Goal: Task Accomplishment & Management: Use online tool/utility

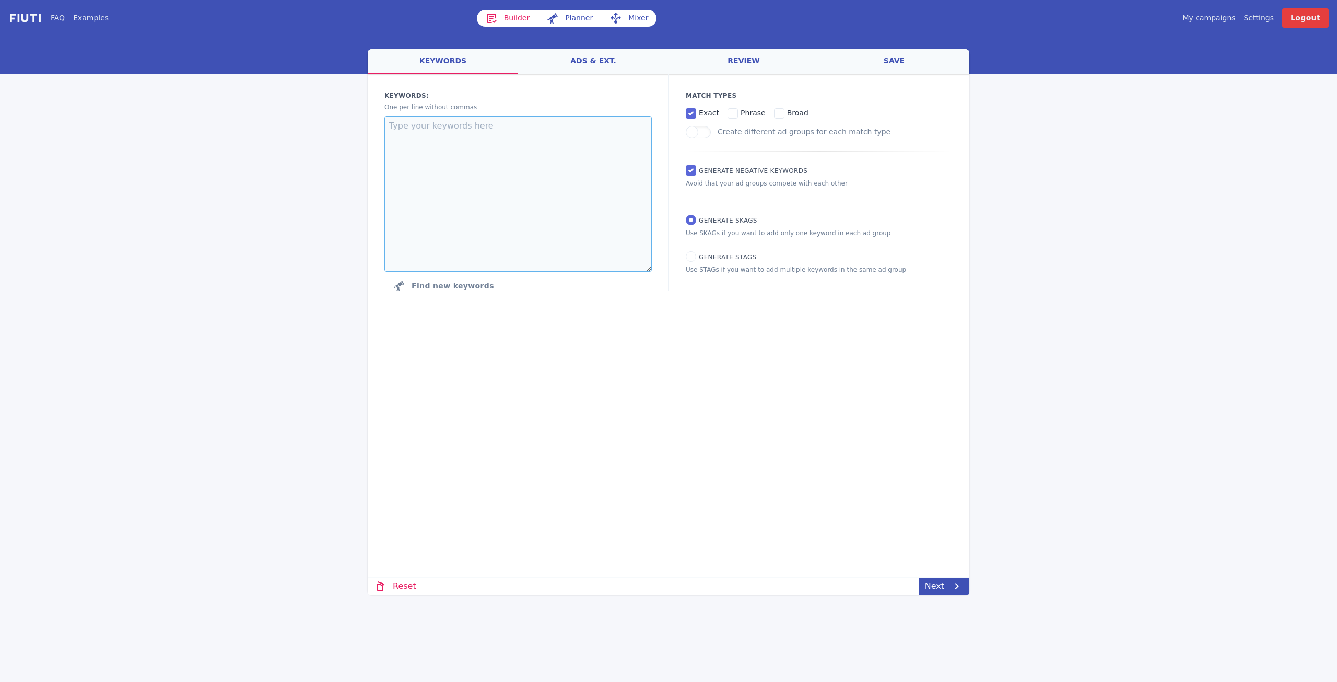
click at [542, 132] on textarea at bounding box center [517, 194] width 267 height 156
paste textarea "draadloos internet tv en internet vergelijken goedkoopste internet internet tv …"
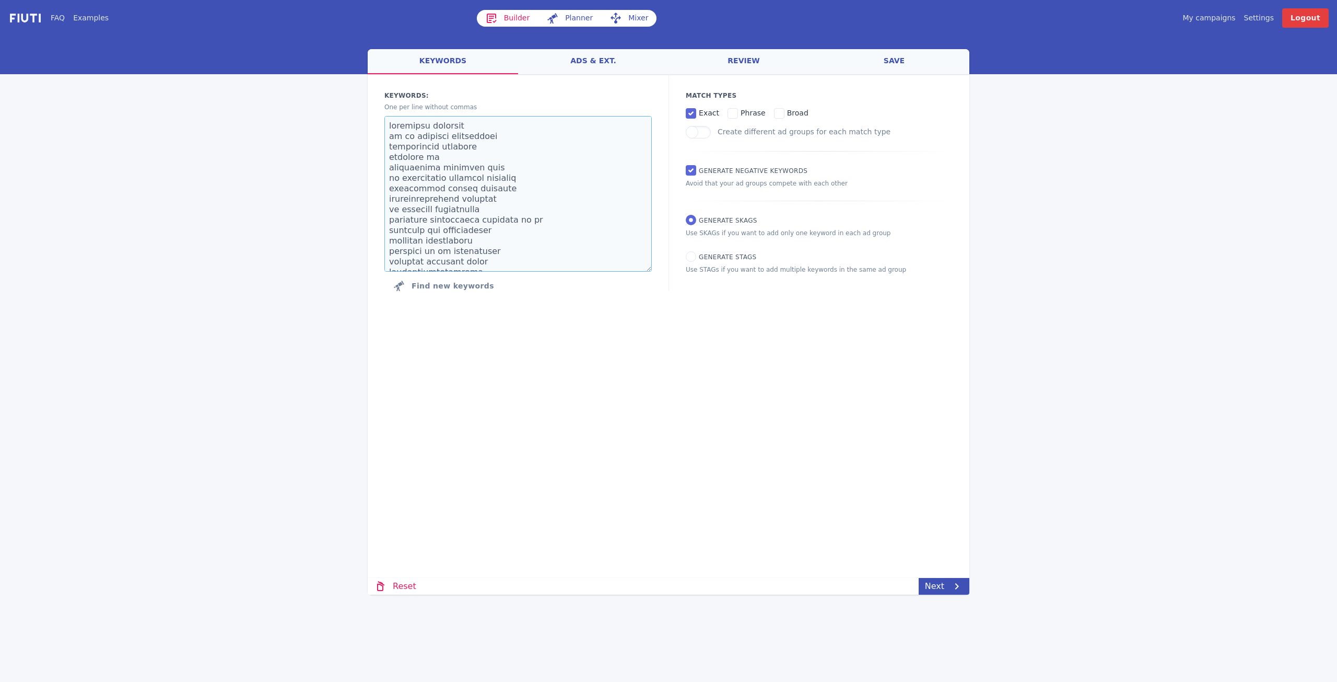
scroll to position [4059, 0]
type textarea "draadloos internet tv en internet vergelijken goedkoopste internet internet tv …"
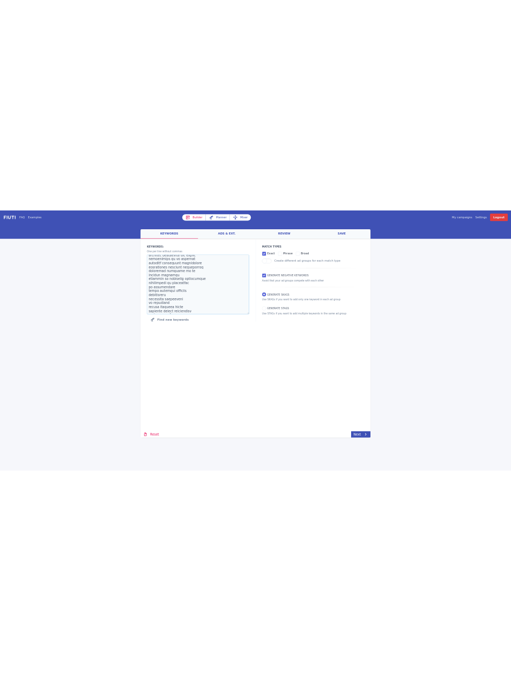
scroll to position [3959, 0]
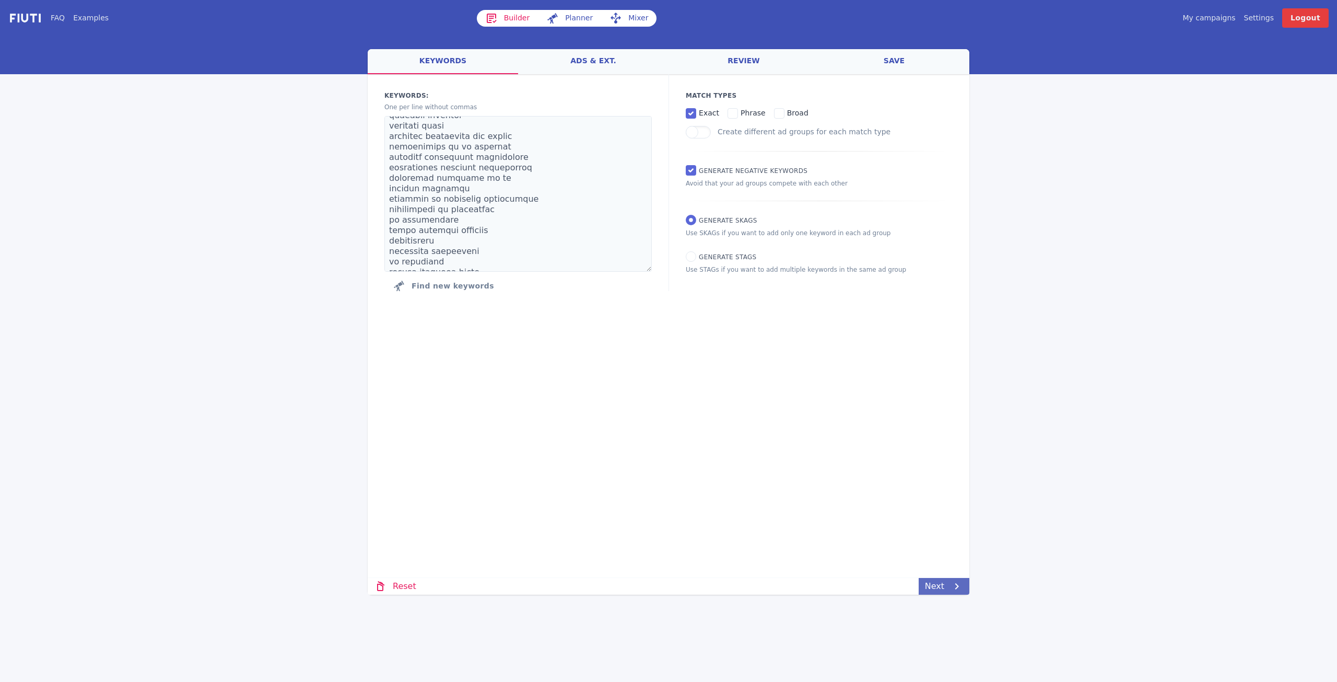
click at [933, 590] on link "Next" at bounding box center [944, 586] width 51 height 17
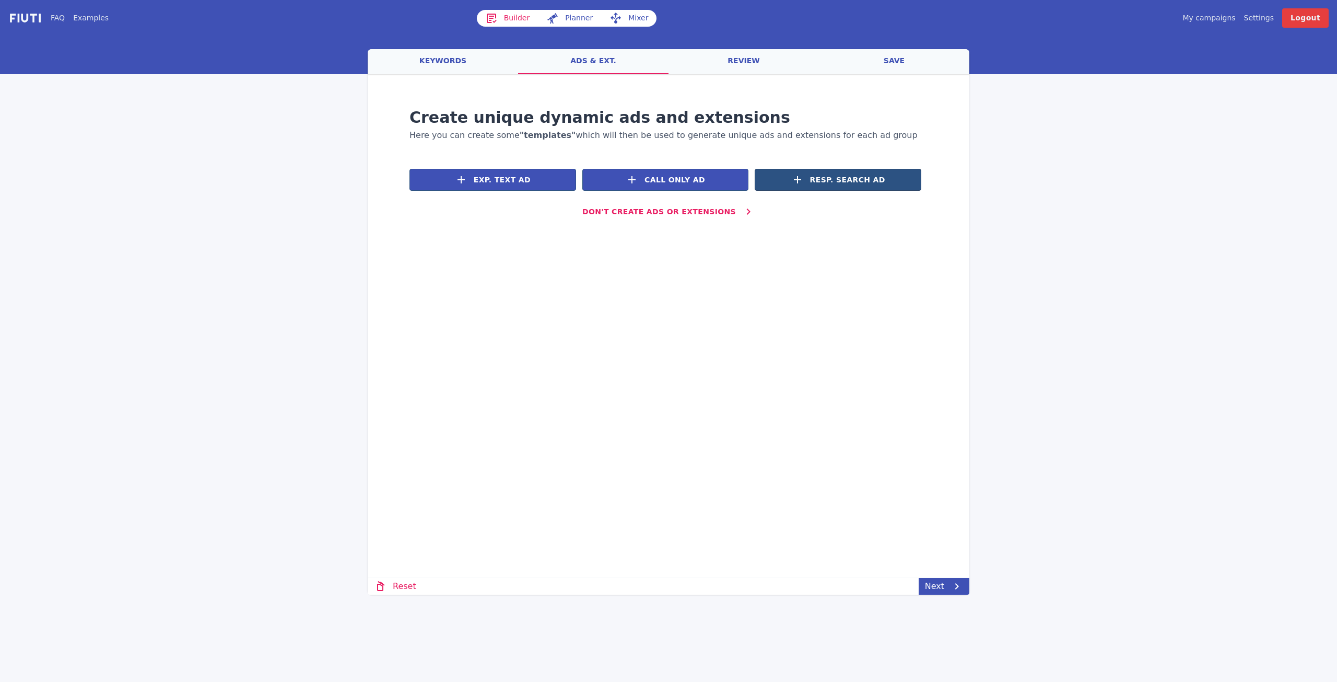
click at [823, 188] on button "Resp. Search Ad" at bounding box center [838, 180] width 167 height 22
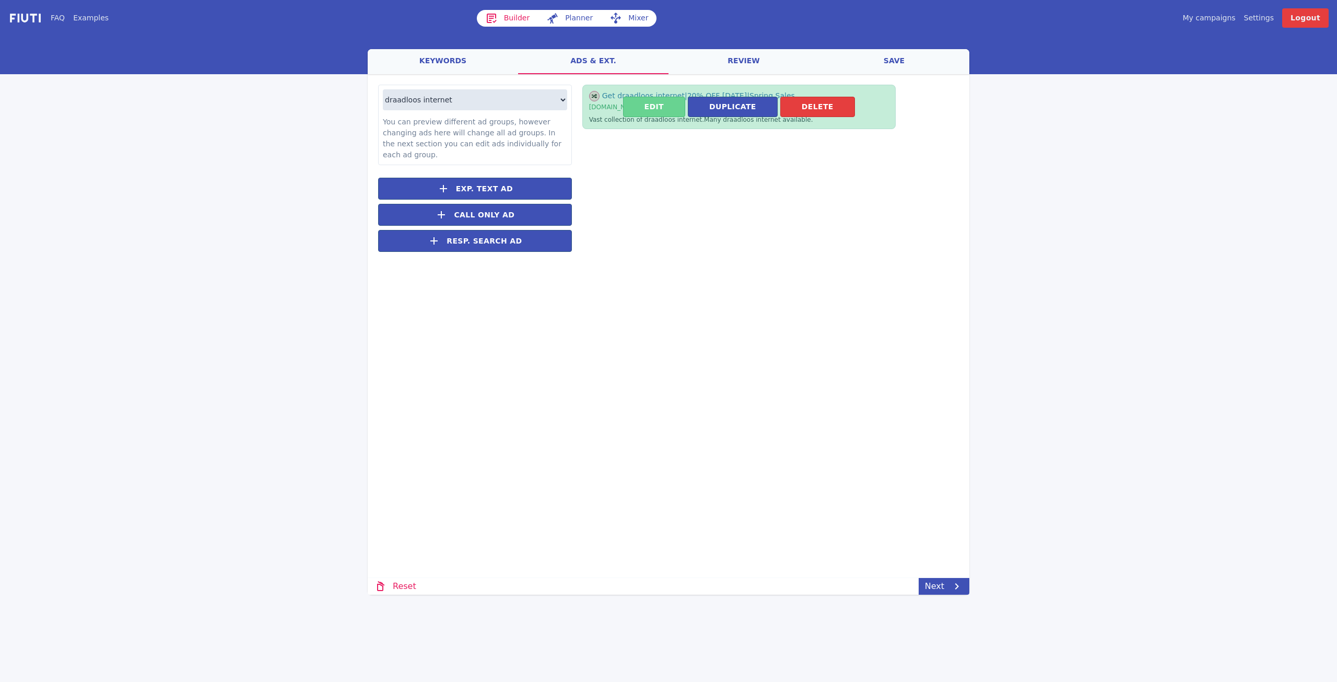
click at [649, 109] on button "Edit" at bounding box center [654, 107] width 62 height 20
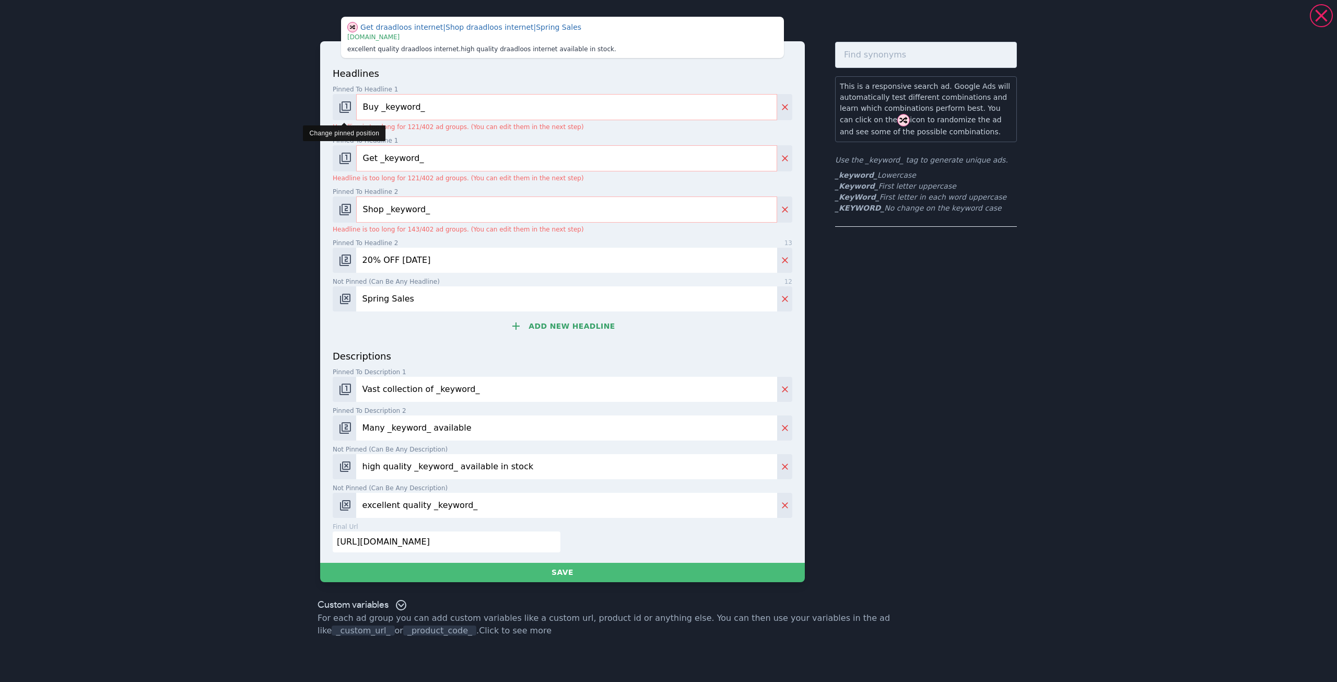
drag, startPoint x: 379, startPoint y: 107, endPoint x: 354, endPoint y: 106, distance: 25.1
click at [354, 106] on div "Buy _keyword_" at bounding box center [563, 107] width 460 height 26
click at [367, 107] on input "_keyword_" at bounding box center [566, 107] width 421 height 26
type input "_KeyWord_"
click at [419, 135] on div "headlines Pinned to headline 1 9 _KeyWord_ Headline is too long for 55/402 ad g…" at bounding box center [563, 207] width 460 height 283
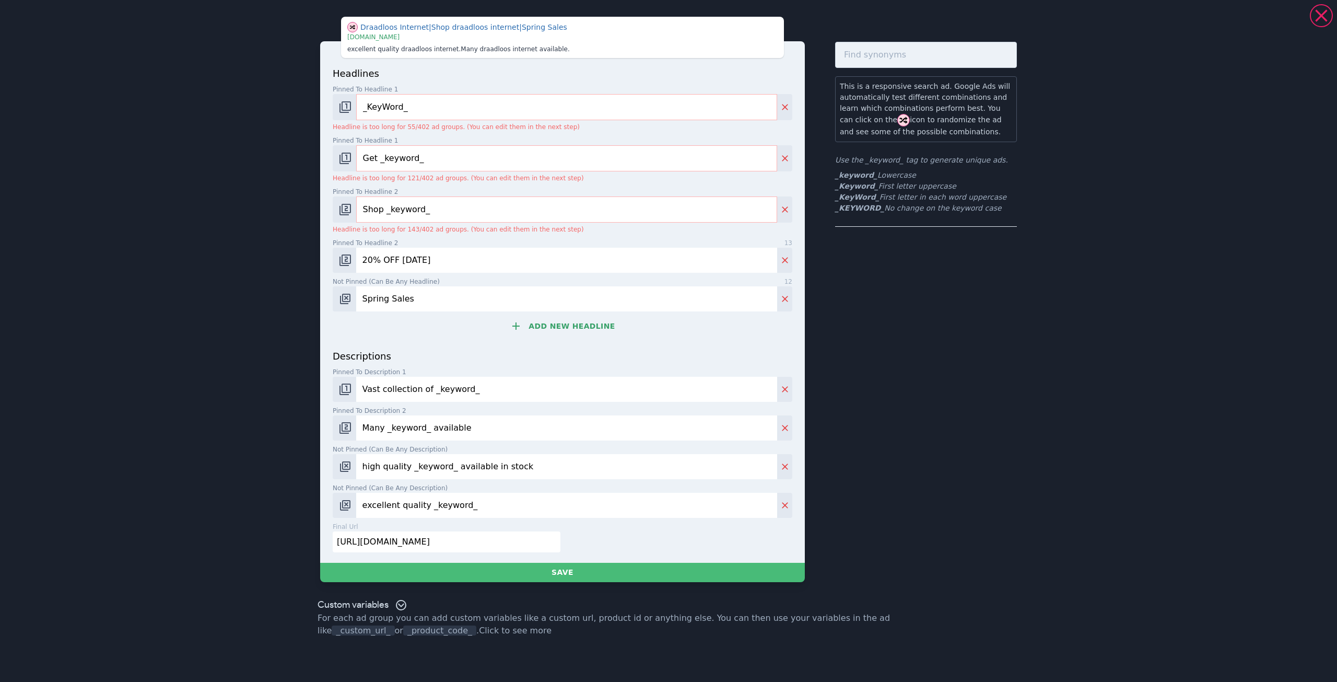
click at [428, 167] on input "Get _keyword_" at bounding box center [566, 158] width 421 height 26
drag, startPoint x: 433, startPoint y: 159, endPoint x: 357, endPoint y: 161, distance: 76.3
click at [357, 161] on input "Get _keyword_" at bounding box center [566, 158] width 421 height 26
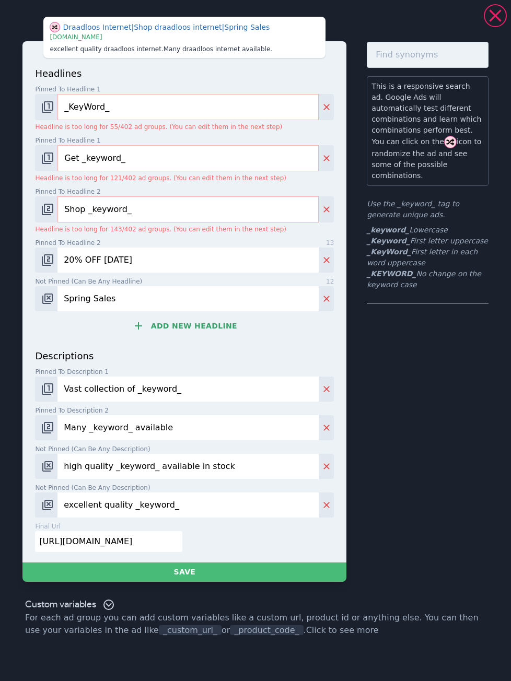
click at [149, 161] on input "Get _keyword_" at bounding box center [187, 158] width 261 height 26
drag, startPoint x: 149, startPoint y: 215, endPoint x: 17, endPoint y: 203, distance: 133.2
click at [17, 203] on div "Draadloos Internet | Shop draadloos internet | Spring Sales | [DOMAIN_NAME] exc…" at bounding box center [255, 299] width 511 height 590
paste input "Alle Abonnementen + Aanbieders"
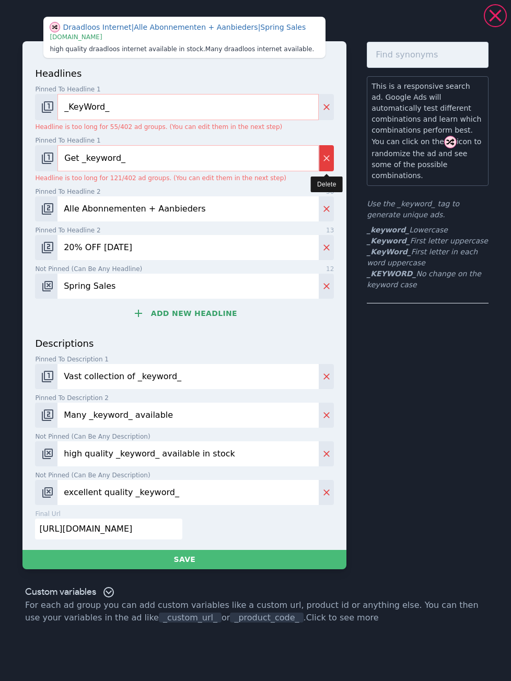
type input "Alle Abonnementen + Aanbieders"
click at [329, 160] on icon "Delete" at bounding box center [326, 158] width 10 height 10
type input "Alle Abonnementen + Aanbieders"
type input "20% OFF [DATE]"
type input "Spring Sales"
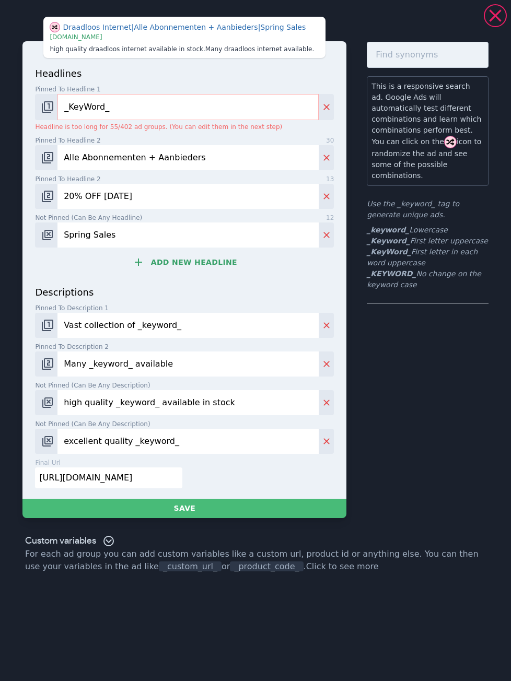
click at [196, 204] on input "20% OFF [DATE]" at bounding box center [187, 196] width 261 height 25
drag, startPoint x: 193, startPoint y: 207, endPoint x: 22, endPoint y: 196, distance: 171.2
click at [22, 196] on div "headlines Pinned to headline 1 9 _KeyWord_ Headline is too long for 55/402 ad g…" at bounding box center [184, 270] width 324 height 458
paste input "[DOMAIN_NAME]"
type input "[DOMAIN_NAME]"
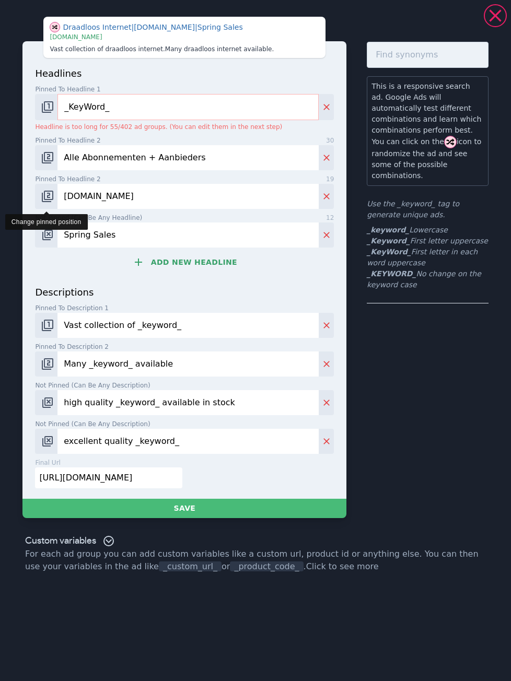
click at [47, 197] on img "Change pinned position" at bounding box center [47, 196] width 13 height 13
click at [159, 238] on input "Spring Sales" at bounding box center [187, 234] width 261 height 25
click at [122, 235] on input "Spring Sales" at bounding box center [187, 234] width 261 height 25
paste input "Vergelijk en bespaar"
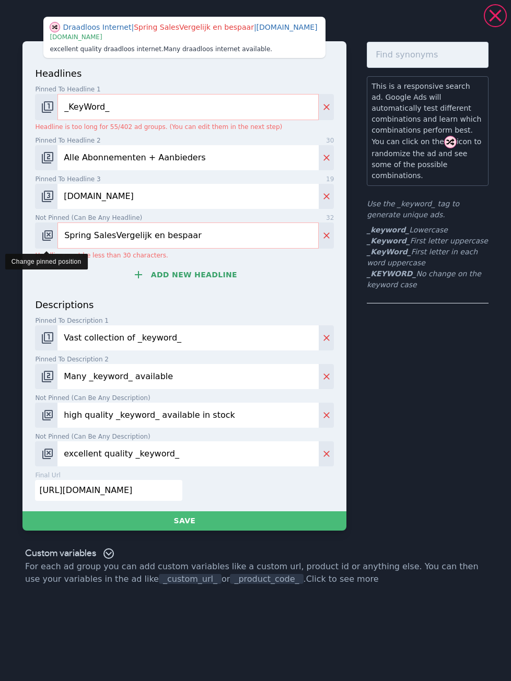
drag, startPoint x: 108, startPoint y: 237, endPoint x: 46, endPoint y: 238, distance: 61.6
click at [46, 238] on div "Spring SalesVergelijk en bespaar" at bounding box center [184, 235] width 299 height 26
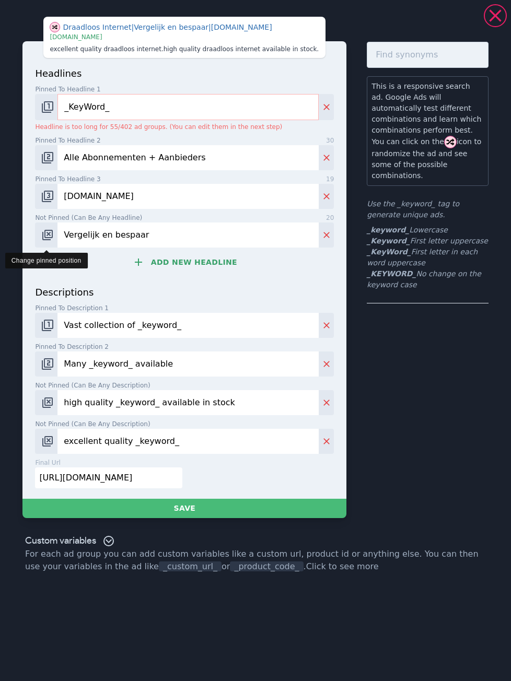
type input "Vergelijk en bespaar"
click at [49, 234] on img "Change pinned position" at bounding box center [47, 235] width 13 height 13
click at [47, 232] on img "Change pinned position" at bounding box center [47, 235] width 13 height 13
click at [46, 235] on img "Change pinned position" at bounding box center [47, 235] width 13 height 13
click at [139, 285] on p "descriptions" at bounding box center [184, 292] width 299 height 14
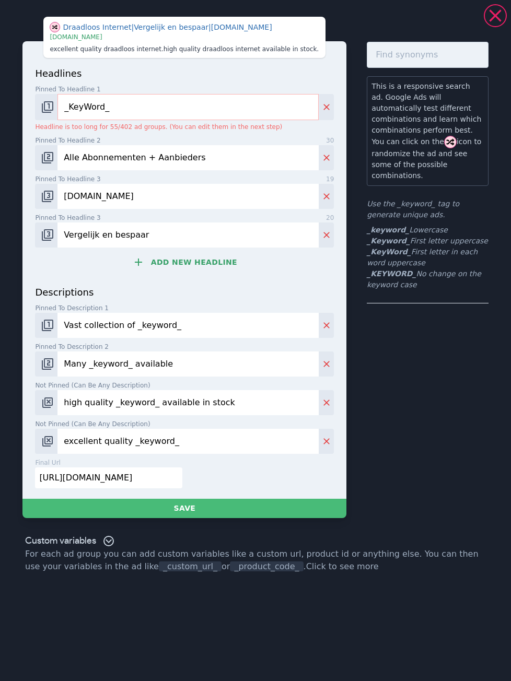
click at [162, 266] on button "Add new headline" at bounding box center [184, 262] width 299 height 21
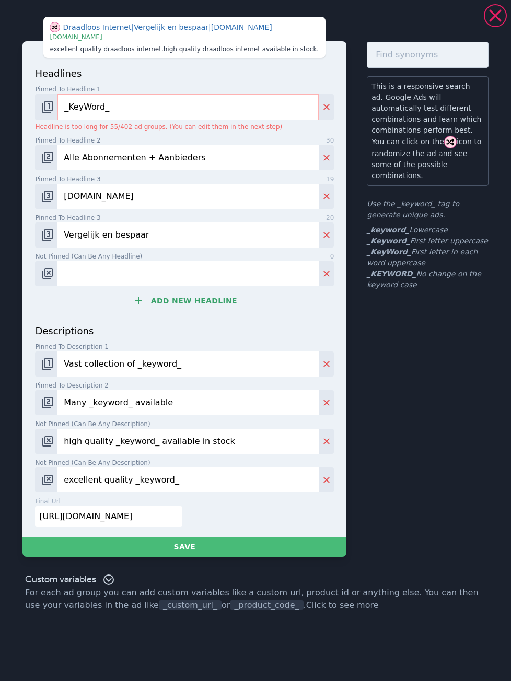
click at [172, 276] on input "Not pinned (Can be any headline) 0" at bounding box center [187, 273] width 261 height 25
paste input "Maak een slimme keuze"
type input "Maak een slimme keuze"
click at [50, 274] on img "Change pinned position" at bounding box center [47, 273] width 13 height 13
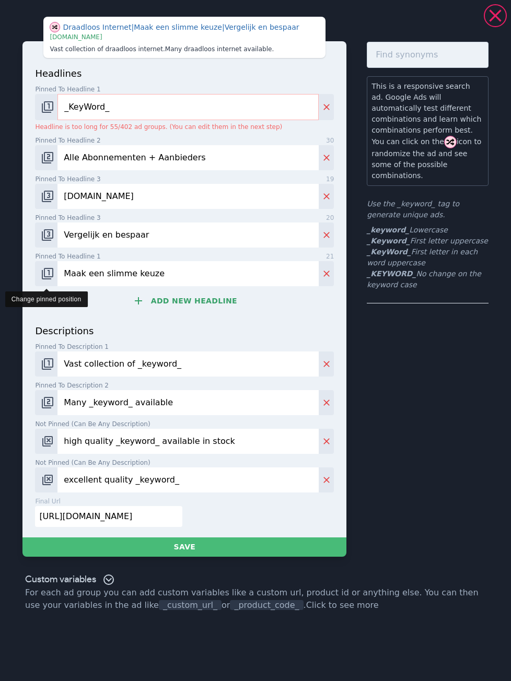
click at [50, 274] on img "Change pinned position" at bounding box center [47, 273] width 13 height 13
click at [87, 312] on div "headlines Pinned to headline 1 9 _KeyWord_ Headline is too long for 55/402 ad g…" at bounding box center [184, 194] width 299 height 257
drag, startPoint x: 184, startPoint y: 368, endPoint x: 36, endPoint y: 366, distance: 148.3
click at [36, 366] on div "Vast collection of _keyword_" at bounding box center [184, 363] width 299 height 25
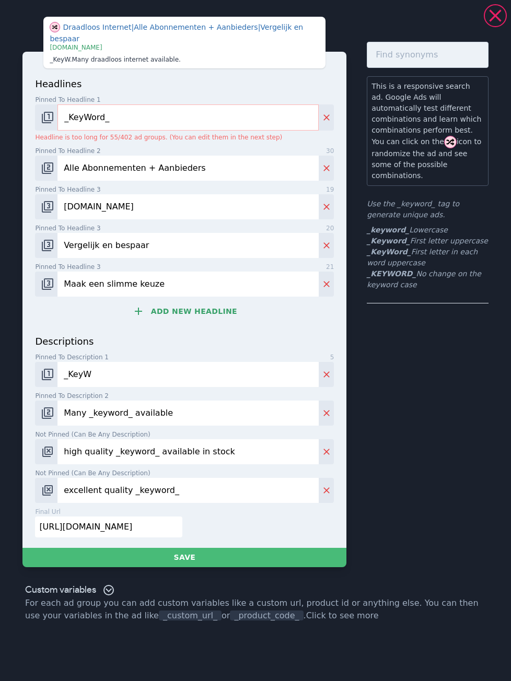
type input "_KeyWord_? Maak de overstap naar goedkoper internet vandaag nog."
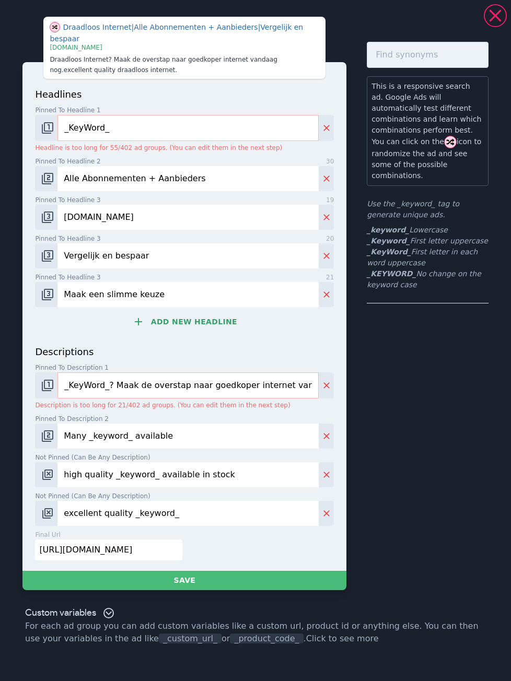
click at [210, 377] on input "_KeyWord_? Maak de overstap naar goedkoper internet vandaag nog." at bounding box center [187, 385] width 261 height 26
drag, startPoint x: 269, startPoint y: 376, endPoint x: 306, endPoint y: 376, distance: 37.1
click at [306, 376] on input "_KeyWord_? Maak de overstap naar goedkoper internet vandaag nog." at bounding box center [187, 385] width 261 height 26
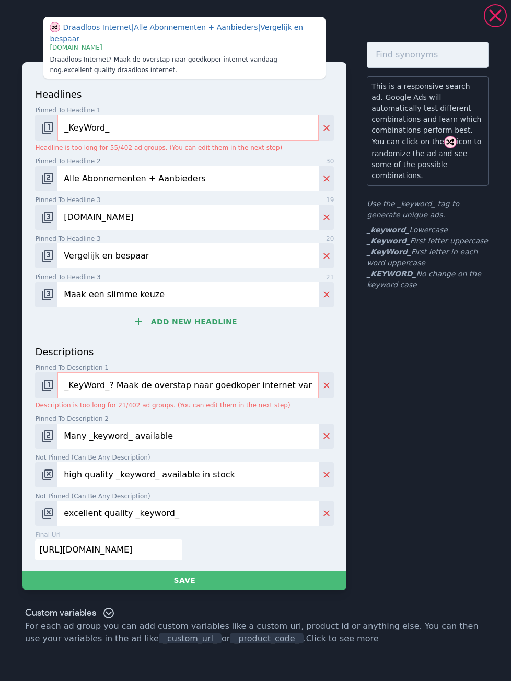
click at [299, 401] on p "Description is too long for 21/402 ad groups. (You can edit them in the next st…" at bounding box center [184, 405] width 299 height 9
click at [183, 432] on input "Many _keyword_ available" at bounding box center [187, 436] width 261 height 25
drag, startPoint x: 185, startPoint y: 425, endPoint x: 31, endPoint y: 420, distance: 154.7
click at [31, 420] on div "headlines Pinned to headline 1 9 _KeyWord_ Headline is too long for 55/402 ad g…" at bounding box center [184, 316] width 324 height 509
paste input "Al 8497 overstappers profiteerden in [DATE] van onze expertise. Mis je kans nie…"
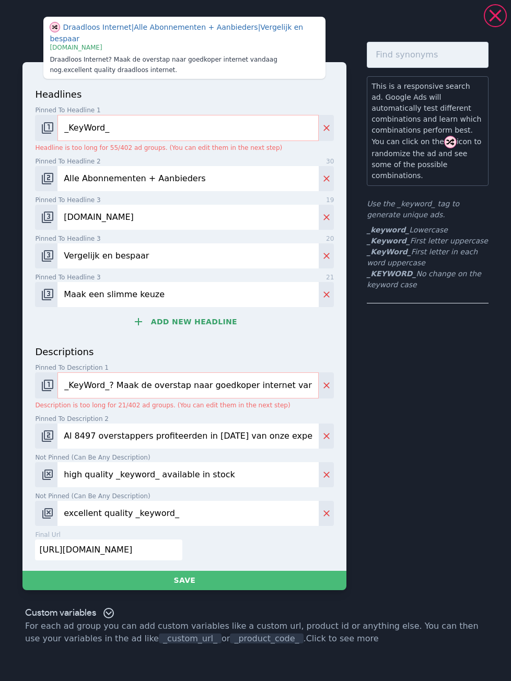
scroll to position [0, 41]
type input "Al 8497 overstappers profiteerden in [DATE] van onze expertise. Mis je kans nie…"
click at [219, 453] on label "Not pinned (Can be any description) 41" at bounding box center [184, 457] width 299 height 9
click at [219, 462] on input "high quality _keyword_ available in stock" at bounding box center [187, 474] width 261 height 25
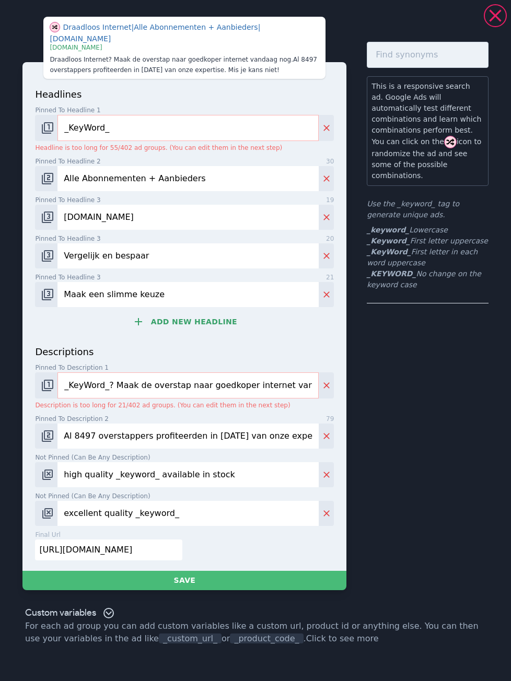
click at [108, 375] on input "_KeyWord_? Maak de overstap naar goedkoper internet vandaag nog." at bounding box center [187, 385] width 261 height 26
click at [271, 374] on input "_KeyWord_? Maak de overstap naar goedkoper internet vandaag nog." at bounding box center [187, 385] width 261 height 26
paste input "Hoge inflatie? Slim vergelijken = geld besparen, Vergelijk nu"
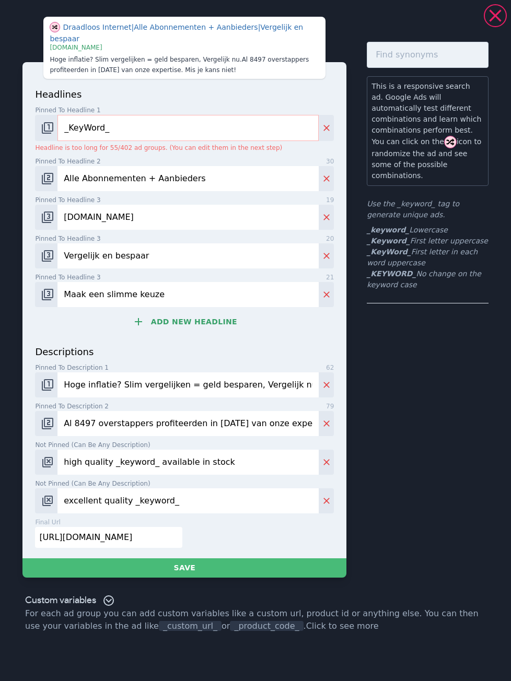
drag, startPoint x: 118, startPoint y: 374, endPoint x: 59, endPoint y: 372, distance: 59.0
click at [62, 374] on input "Hoge inflatie? Slim vergelijken = geld besparen, Vergelijk nu." at bounding box center [187, 384] width 261 height 25
click at [81, 372] on input "[PERSON_NAME] vergelijken = geld besparen, Vergelijk nu." at bounding box center [187, 384] width 261 height 25
type input "Slim Internet vergelijken = geld besparen, Vergelijk nu."
click at [277, 405] on label "Pinned to description 2 79" at bounding box center [184, 406] width 299 height 9
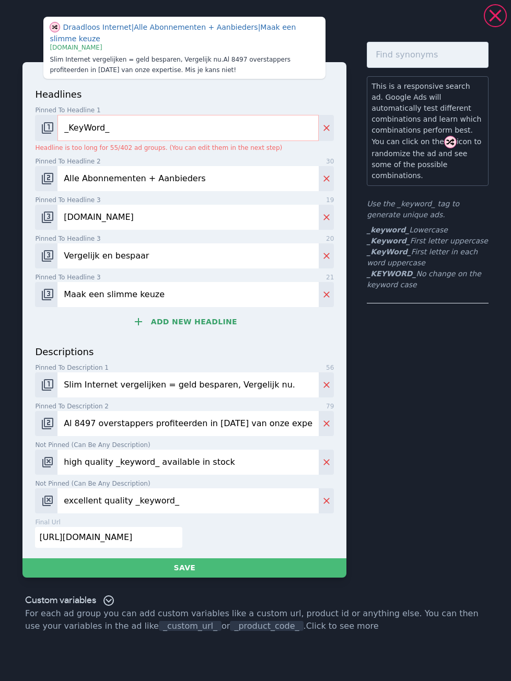
click at [277, 411] on input "Al 8497 overstappers profiteerden in [DATE] van onze expertise. Mis je kans nie…" at bounding box center [187, 423] width 261 height 25
click at [272, 425] on input "Al 8497 overstappers profiteerden in [DATE] van onze expertise. Mis je kans nie…" at bounding box center [187, 423] width 261 height 25
click at [230, 323] on button "Add new headline" at bounding box center [184, 321] width 299 height 21
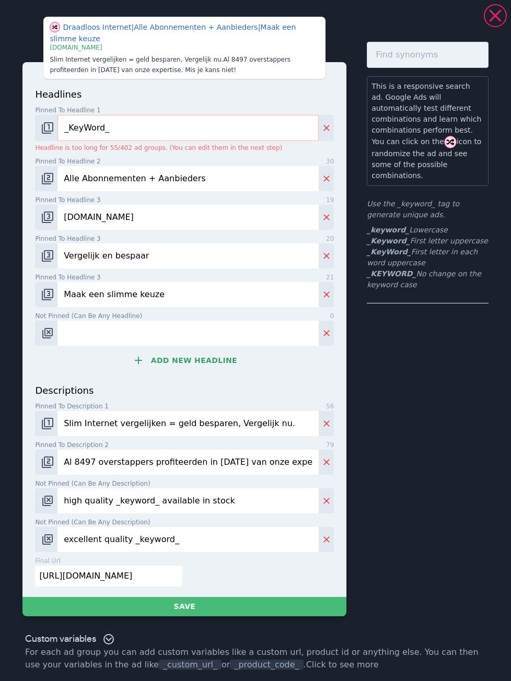
click at [224, 327] on input "Not pinned (Can be any headline) 0" at bounding box center [187, 333] width 261 height 25
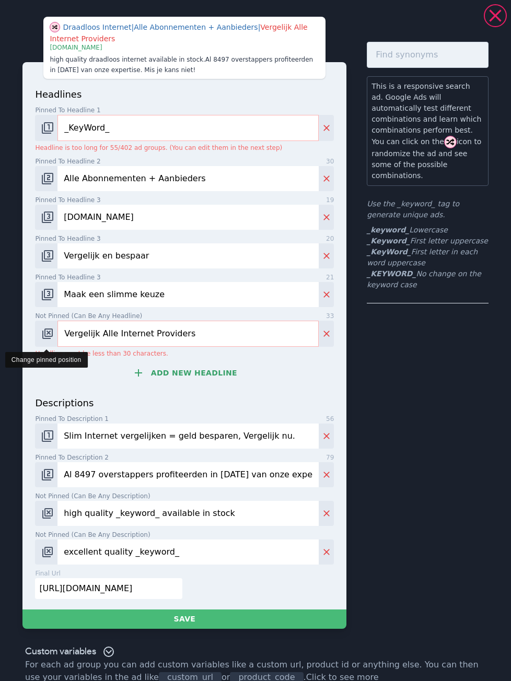
type input "Vergelijk Alle Internet Providers"
click at [49, 337] on img "Change pinned position" at bounding box center [47, 333] width 13 height 13
click at [46, 337] on img "Change pinned position" at bounding box center [47, 333] width 13 height 13
click at [109, 380] on button "Add new headline" at bounding box center [184, 372] width 299 height 21
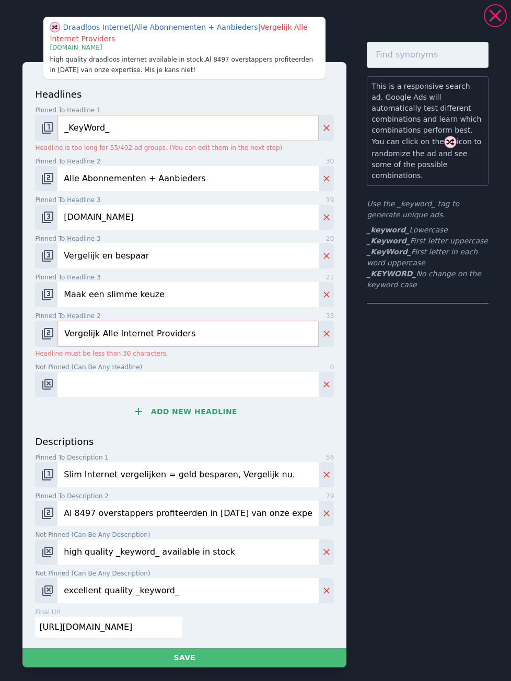
click at [153, 354] on p "Headline must be less than 30 characters." at bounding box center [184, 353] width 299 height 9
click at [188, 327] on input "Vergelijk Alle Internet Providers" at bounding box center [187, 334] width 261 height 26
drag, startPoint x: 181, startPoint y: 334, endPoint x: 52, endPoint y: 335, distance: 129.0
click at [52, 335] on div "Vergelijk Alle Internet Providers" at bounding box center [184, 334] width 299 height 26
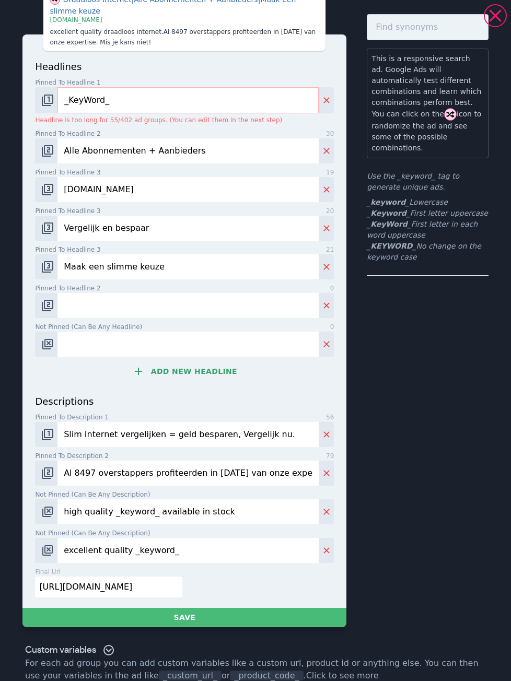
scroll to position [42, 0]
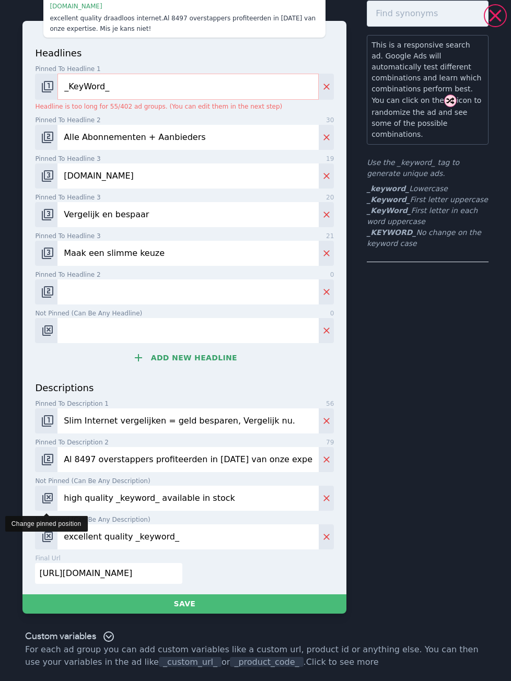
drag, startPoint x: 222, startPoint y: 495, endPoint x: 57, endPoint y: 495, distance: 165.6
click at [57, 495] on div "high quality _keyword_ available in stock" at bounding box center [184, 498] width 299 height 25
paste input "Vergelijk Alle Internet Providers"
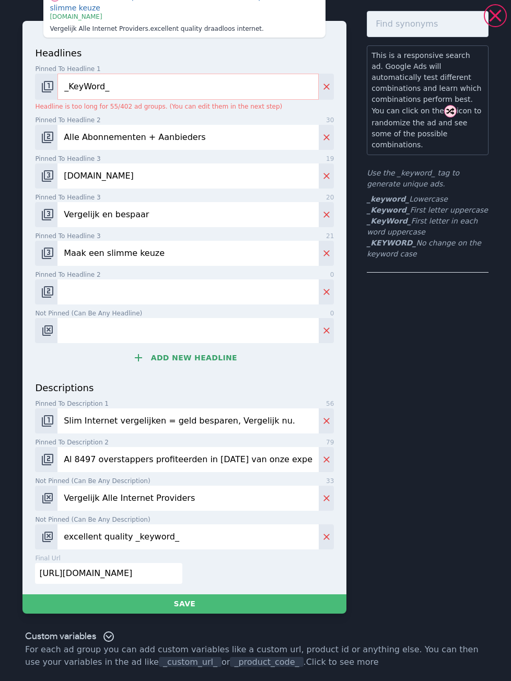
type input "Vergelijk Alle Internet Providers"
click at [221, 462] on input "Al 8497 overstappers profiteerden in [DATE] van onze expertise. Mis je kans nie…" at bounding box center [187, 459] width 261 height 25
click at [210, 500] on input "Vergelijk Alle Internet Providers" at bounding box center [187, 498] width 261 height 25
drag, startPoint x: 201, startPoint y: 501, endPoint x: 36, endPoint y: 488, distance: 165.5
click at [36, 488] on div "Vergelijk Alle Internet Providers" at bounding box center [184, 498] width 299 height 25
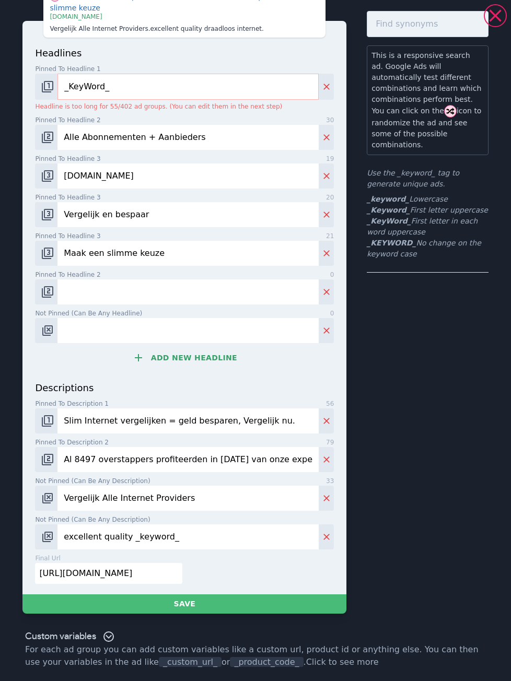
click at [220, 554] on div "final url 30 [URL][DOMAIN_NAME]" at bounding box center [182, 573] width 303 height 39
drag, startPoint x: 208, startPoint y: 541, endPoint x: 54, endPoint y: 529, distance: 155.0
click at [54, 529] on div "excellent quality _keyword_" at bounding box center [184, 536] width 299 height 25
paste input "Alle Aanbieders, Prijzen en Aanbiedingen. Internet va €30,-"
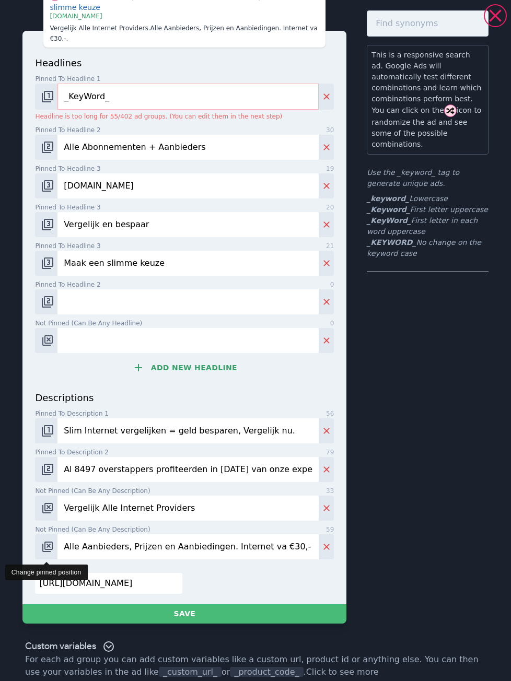
type input "Alle Aanbieders, Prijzen en Aanbiedingen. Internet va €30,-"
click at [47, 543] on button "Change pinned position" at bounding box center [46, 546] width 22 height 25
click at [44, 541] on img "Change pinned position" at bounding box center [47, 547] width 13 height 13
click at [228, 566] on div "final url 30 [URL][DOMAIN_NAME]" at bounding box center [182, 583] width 303 height 39
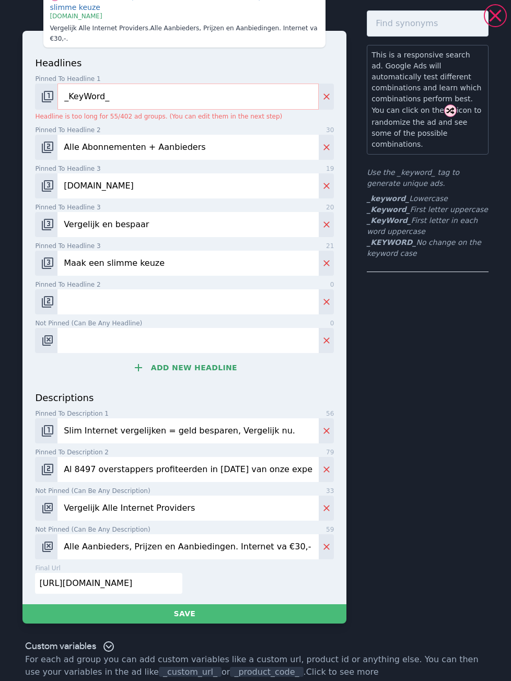
click at [153, 574] on input "[URL][DOMAIN_NAME]" at bounding box center [108, 583] width 147 height 21
click at [111, 289] on input "Pinned to headline 2 0" at bounding box center [187, 301] width 261 height 25
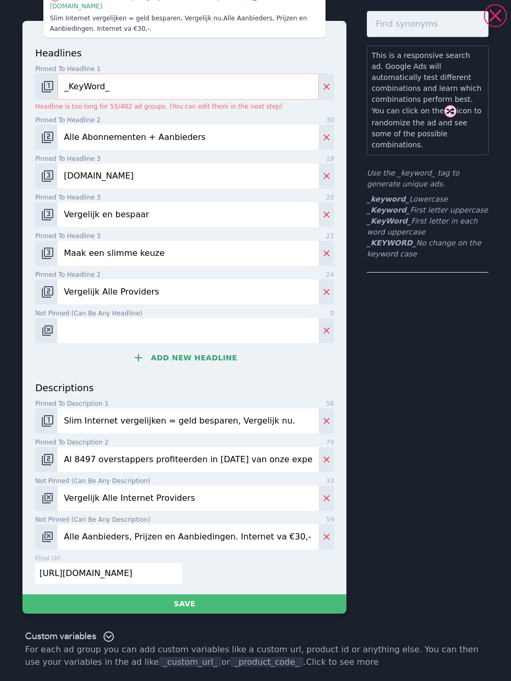
type input "Vergelijk Alle Providers"
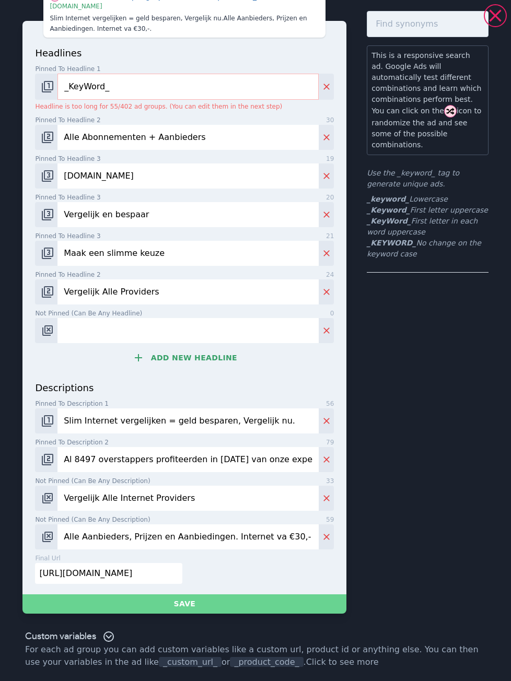
click at [194, 609] on button "Save" at bounding box center [184, 603] width 324 height 19
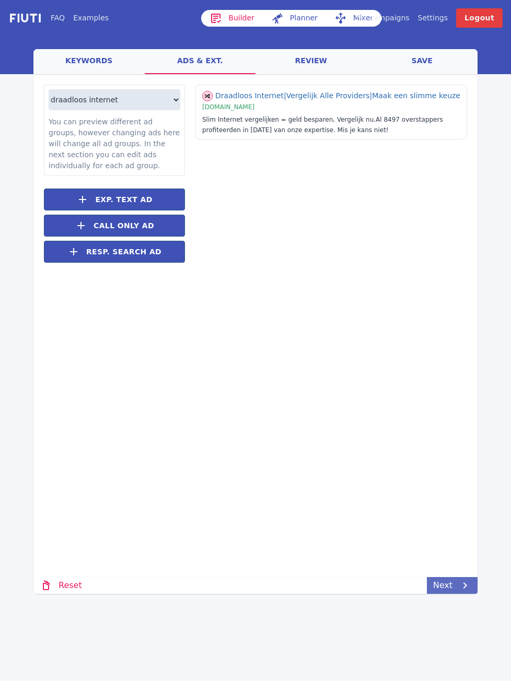
click at [443, 585] on link "Next" at bounding box center [452, 585] width 51 height 17
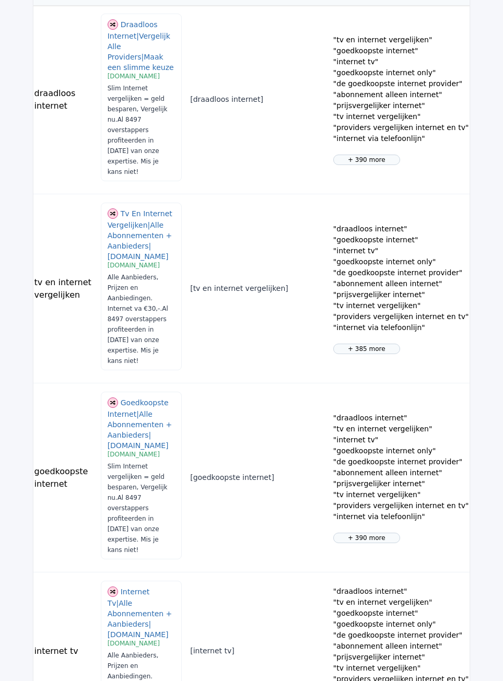
scroll to position [969, 0]
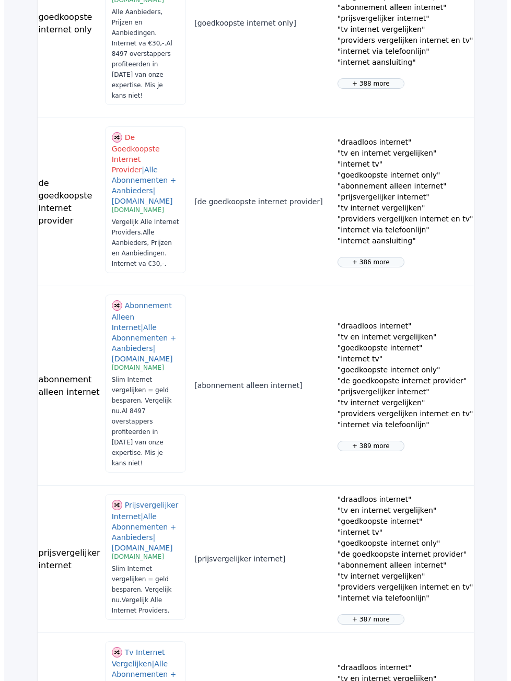
scroll to position [0, 0]
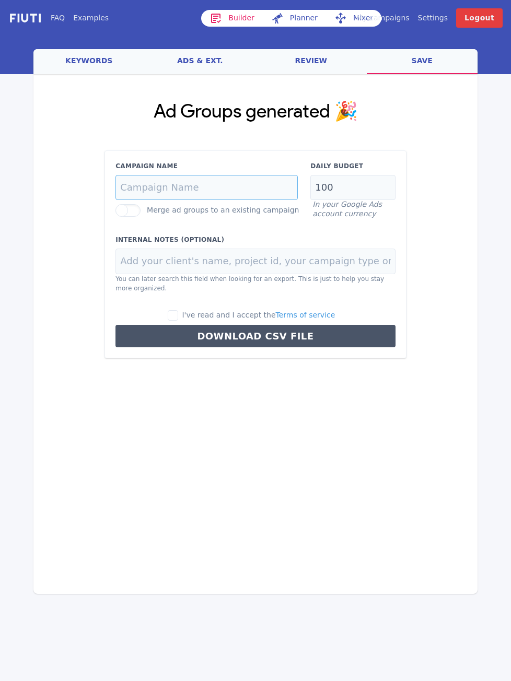
click at [225, 177] on input "Campaign Name" at bounding box center [206, 188] width 182 height 26
paste input "Internet - exact - ROAS"
type input "Internet - exact - ROAS"
click at [240, 158] on div "Campaign Name Internet - exact - ROAS Merge ad groups to an existing campaign D…" at bounding box center [255, 254] width 302 height 208
click at [137, 211] on label at bounding box center [127, 210] width 25 height 13
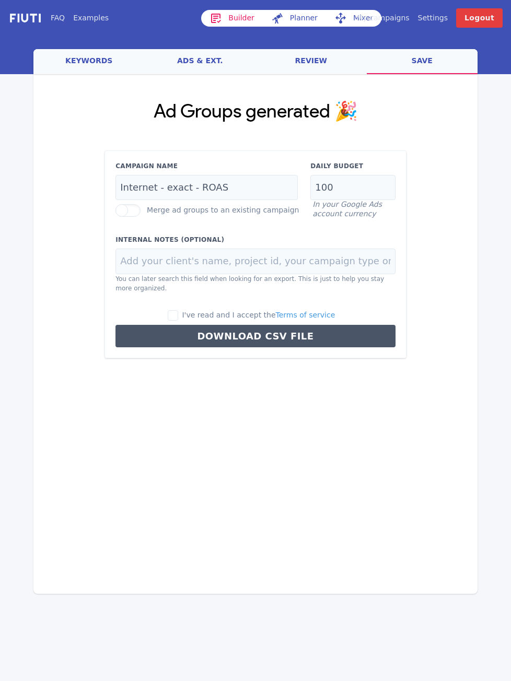
click at [0, 0] on input "Merge ad groups to an existing campaign" at bounding box center [0, 0] width 0 height 0
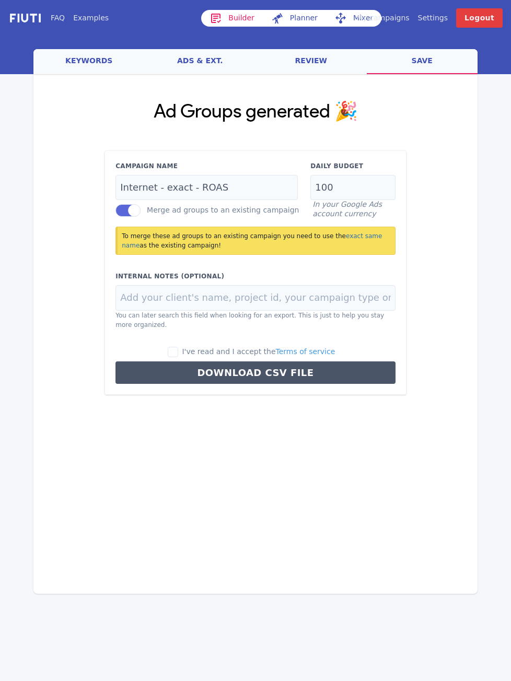
click at [192, 351] on label "I've read and I accept the Terms of service" at bounding box center [252, 351] width 168 height 11
click at [178, 351] on input "I've read and I accept the Terms of service" at bounding box center [173, 352] width 10 height 10
checkbox input "true"
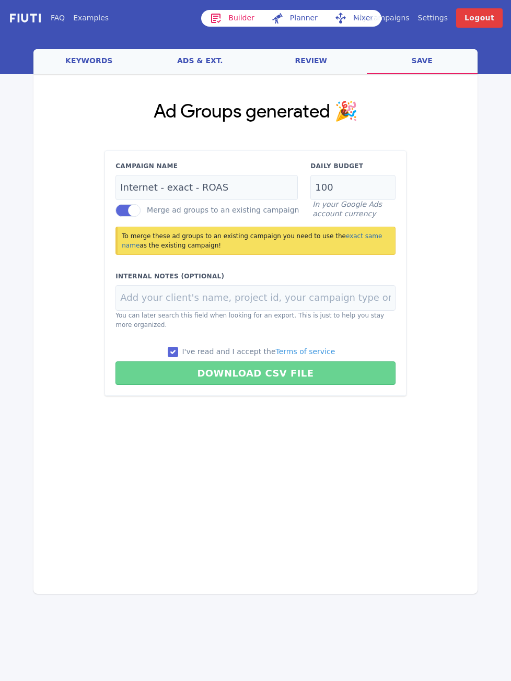
click at [198, 371] on button "Download CSV File" at bounding box center [255, 373] width 280 height 24
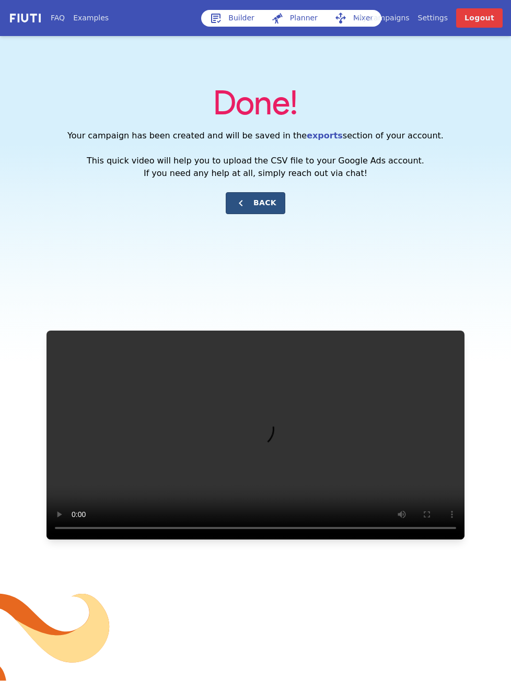
click at [267, 199] on button "Back" at bounding box center [256, 203] width 60 height 22
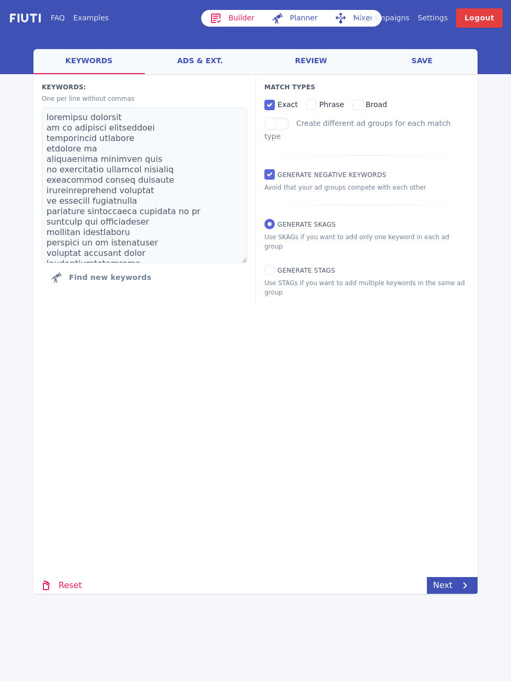
click at [189, 62] on link "ads & ext." at bounding box center [200, 61] width 111 height 25
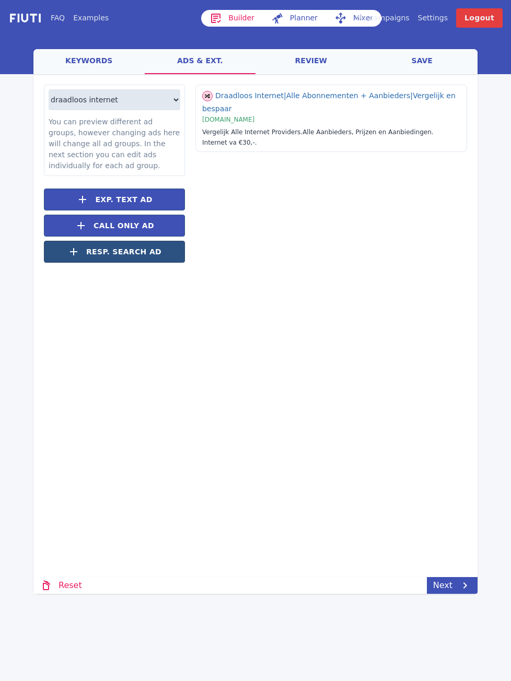
click at [175, 250] on button "Resp. Search Ad" at bounding box center [114, 252] width 141 height 22
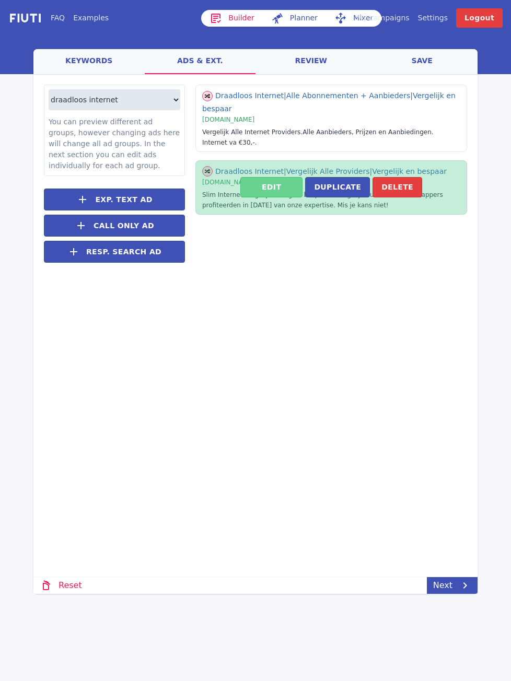
click at [288, 178] on button "Edit" at bounding box center [271, 187] width 62 height 20
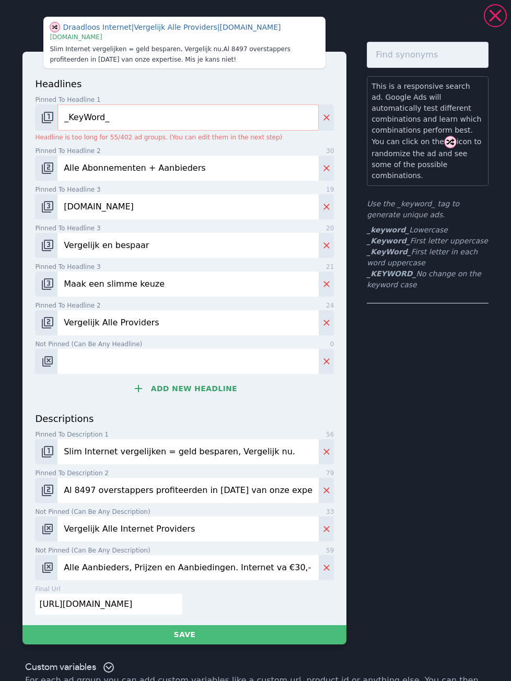
drag, startPoint x: 261, startPoint y: 247, endPoint x: -12, endPoint y: 243, distance: 273.2
click at [0, 243] on html "FAQ Examples Builder Planner Mixer My campaigns Price Settings Login Logout wel…" at bounding box center [255, 340] width 511 height 681
paste input "Regel het vandaag nog"
type input "Regel het vandaag nog"
click at [49, 244] on img "Change pinned position" at bounding box center [47, 245] width 13 height 13
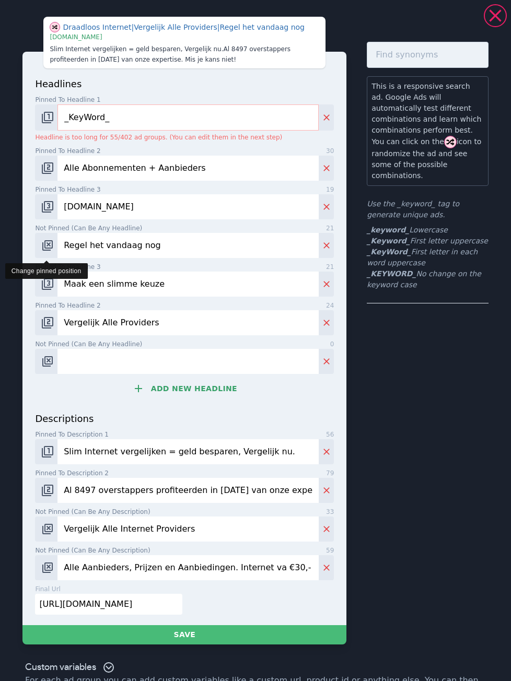
click at [49, 247] on img "Change pinned position" at bounding box center [47, 245] width 13 height 13
click at [49, 248] on img "Change pinned position" at bounding box center [47, 245] width 13 height 13
drag, startPoint x: 168, startPoint y: 288, endPoint x: 39, endPoint y: 278, distance: 129.4
click at [39, 278] on div "Maak een slimme keuze" at bounding box center [184, 284] width 299 height 25
paste input "Kies en sluit af"
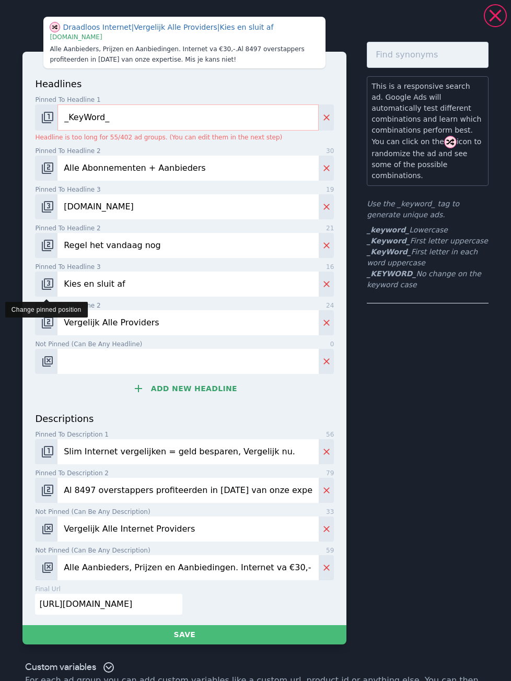
type input "Kies en sluit af"
click at [42, 284] on img "Change pinned position" at bounding box center [47, 284] width 13 height 13
click at [44, 285] on img "Change pinned position" at bounding box center [47, 284] width 13 height 13
click at [140, 361] on input "Not pinned (Can be any headline) 0" at bounding box center [187, 361] width 261 height 25
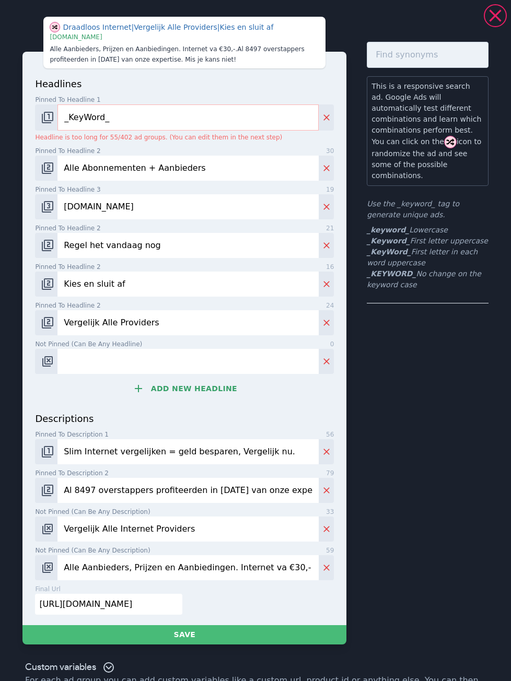
paste input "Profiteer van exclusieve deals"
type input "Profiteer van exclusieve deals"
click at [102, 385] on button "Add new headline" at bounding box center [184, 388] width 299 height 21
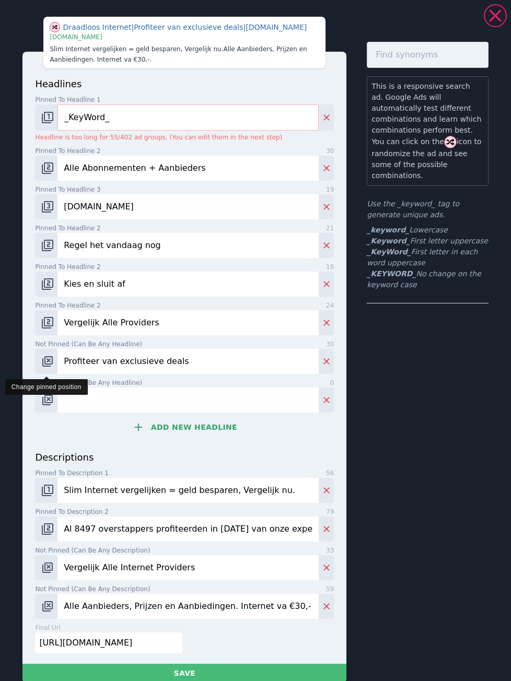
click at [50, 362] on img "Change pinned position" at bounding box center [47, 361] width 13 height 13
click at [49, 363] on img "Change pinned position" at bounding box center [47, 361] width 13 height 13
click at [171, 389] on input "Not pinned (Can be any headline) 0" at bounding box center [187, 400] width 261 height 25
paste input "Regel het binnen 2 minuten"
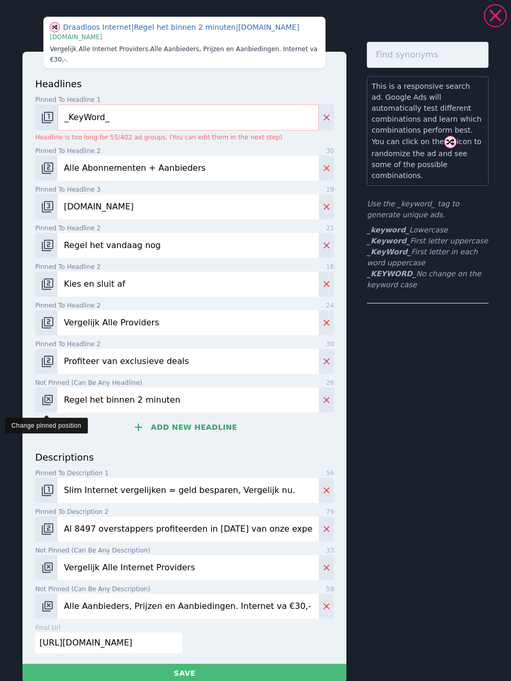
type input "Regel het binnen 2 minuten"
click at [55, 390] on button "Change pinned position" at bounding box center [46, 400] width 22 height 25
click at [51, 394] on img "Change pinned position" at bounding box center [47, 400] width 13 height 13
click at [109, 417] on button "Add new headline" at bounding box center [184, 427] width 299 height 21
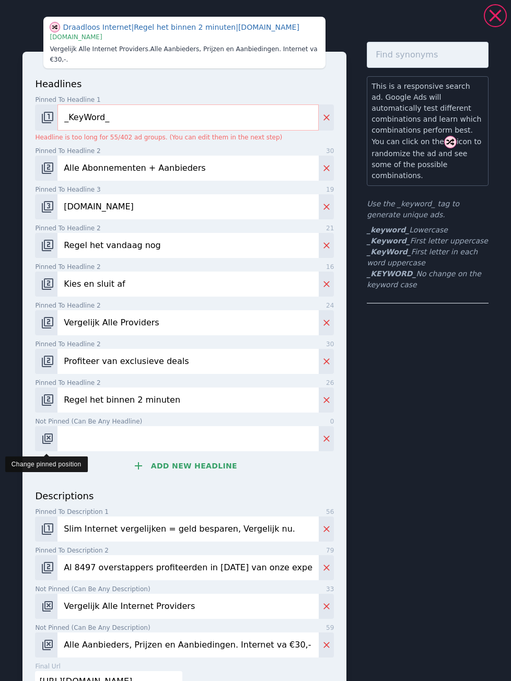
click at [45, 432] on img "Change pinned position" at bounding box center [47, 438] width 13 height 13
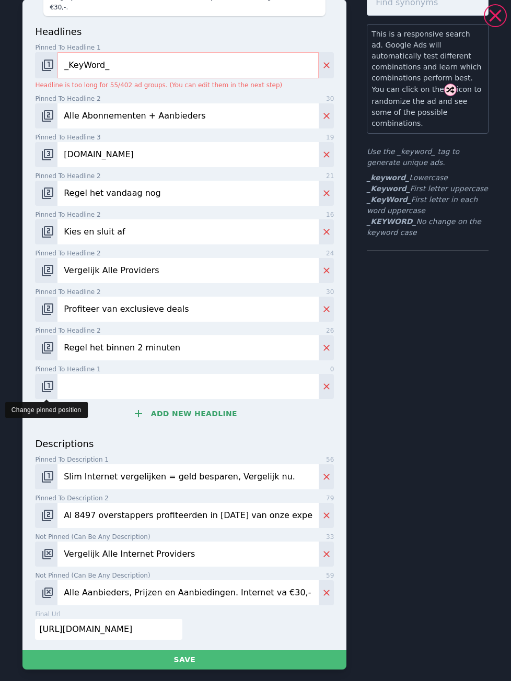
scroll to position [98, 0]
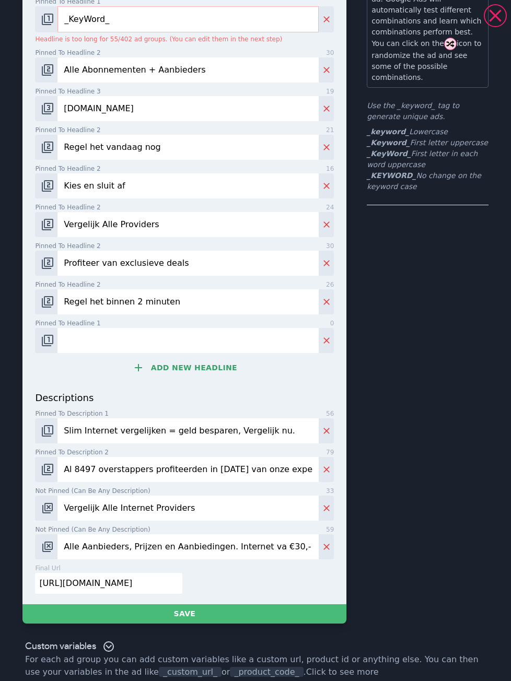
click at [428, 533] on div "This is a responsive search ad. Google Ads will automatically test different co…" at bounding box center [428, 284] width 122 height 680
click at [147, 573] on input "[URL][DOMAIN_NAME]" at bounding box center [108, 583] width 147 height 21
paste input "[DOMAIN_NAME][URL]"
type input "[URL][DOMAIN_NAME]"
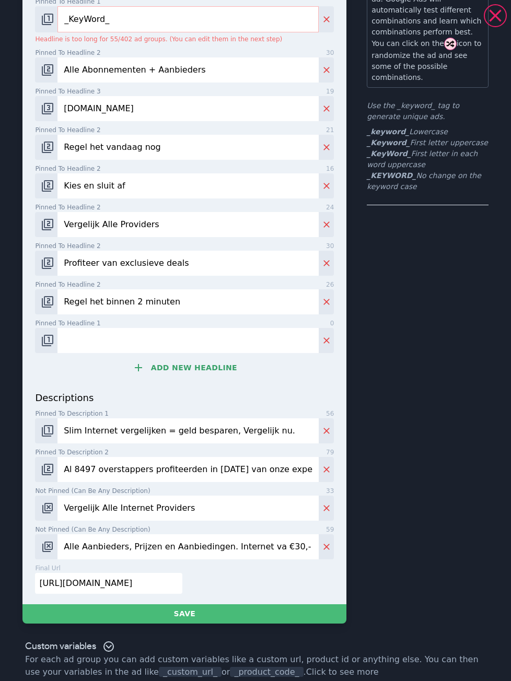
click at [224, 571] on div "final url 54 [URL][DOMAIN_NAME]" at bounding box center [182, 583] width 303 height 39
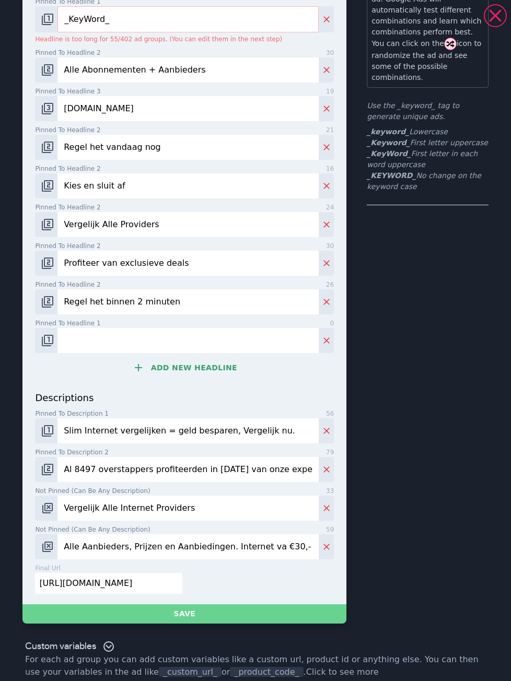
click at [203, 604] on button "Save" at bounding box center [184, 613] width 324 height 19
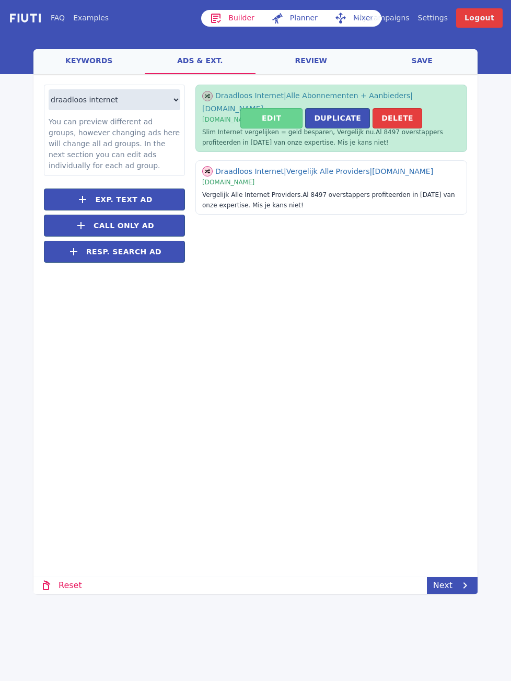
click at [294, 113] on button "Edit" at bounding box center [271, 118] width 62 height 20
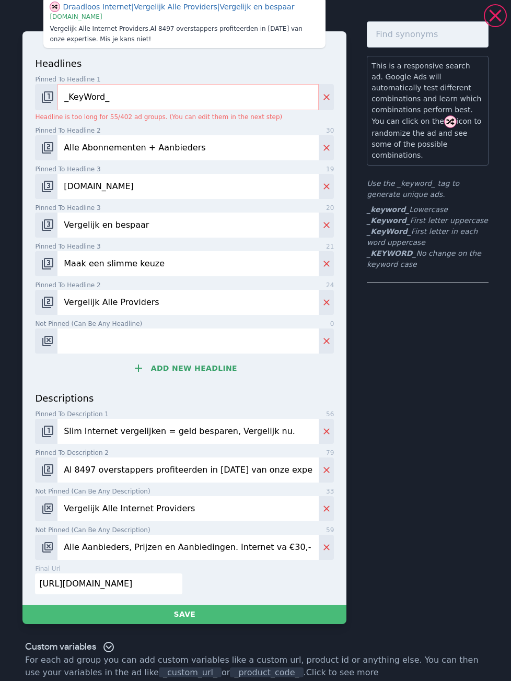
scroll to position [31, 0]
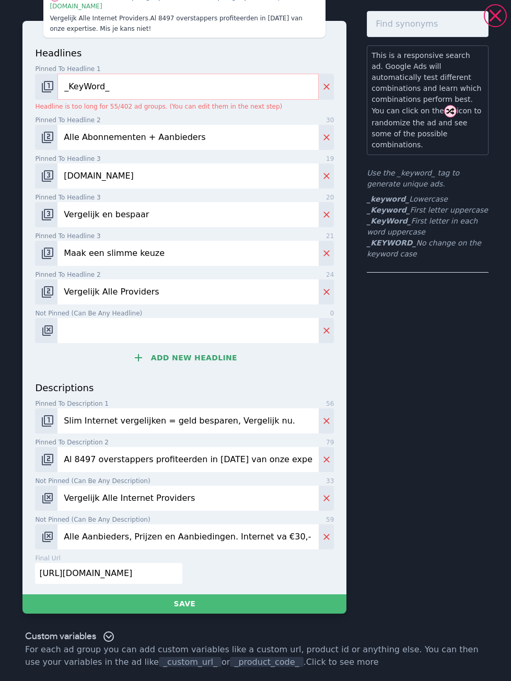
drag, startPoint x: 168, startPoint y: 569, endPoint x: 27, endPoint y: 569, distance: 141.0
click at [28, 569] on div "headlines Pinned to headline 1 9 _KeyWord_ Headline is too long for 55/402 ad g…" at bounding box center [184, 307] width 324 height 573
paste input "[DOMAIN_NAME][URL]"
type input "[URL][DOMAIN_NAME]"
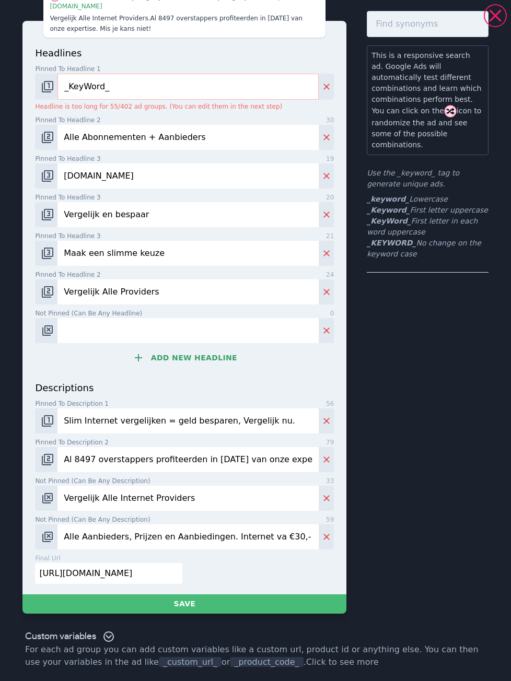
click at [251, 576] on div "final url 54 [URL][DOMAIN_NAME]" at bounding box center [182, 573] width 303 height 39
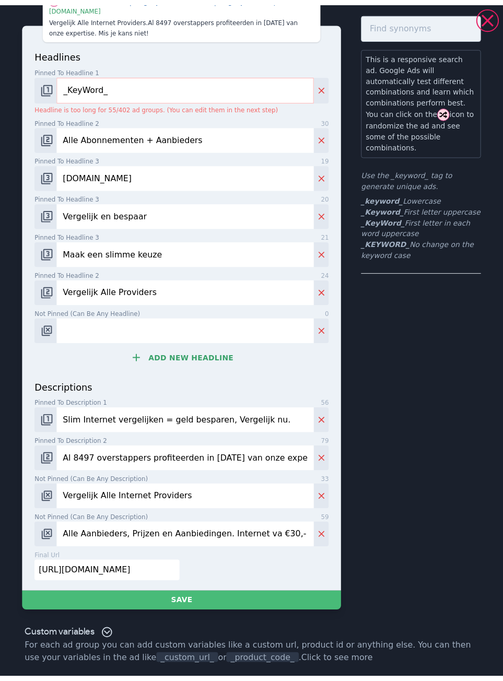
scroll to position [0, 0]
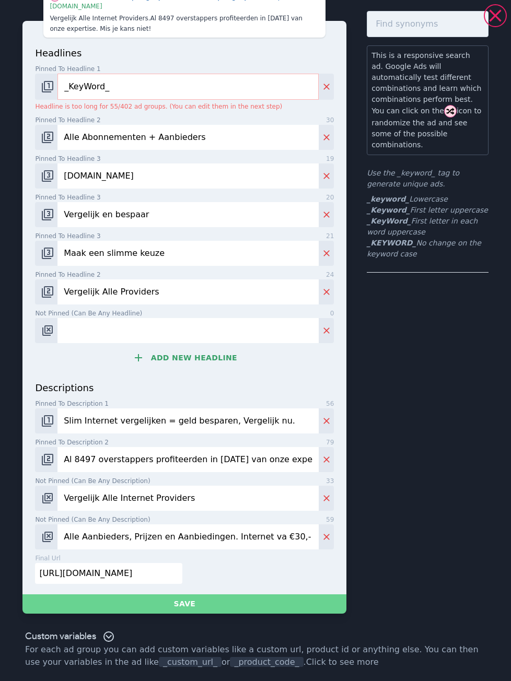
click at [220, 599] on button "Save" at bounding box center [184, 603] width 324 height 19
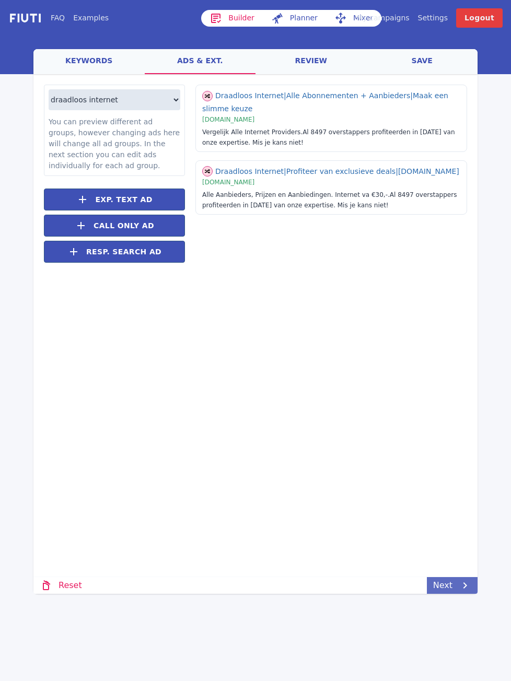
click at [438, 589] on link "Next" at bounding box center [452, 585] width 51 height 17
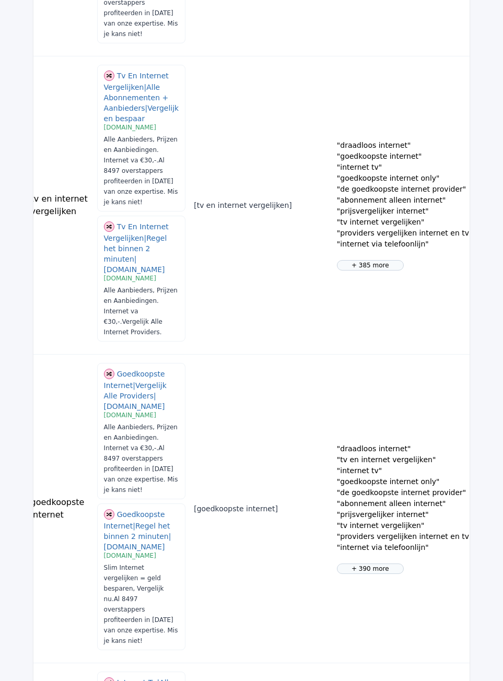
scroll to position [1894, 0]
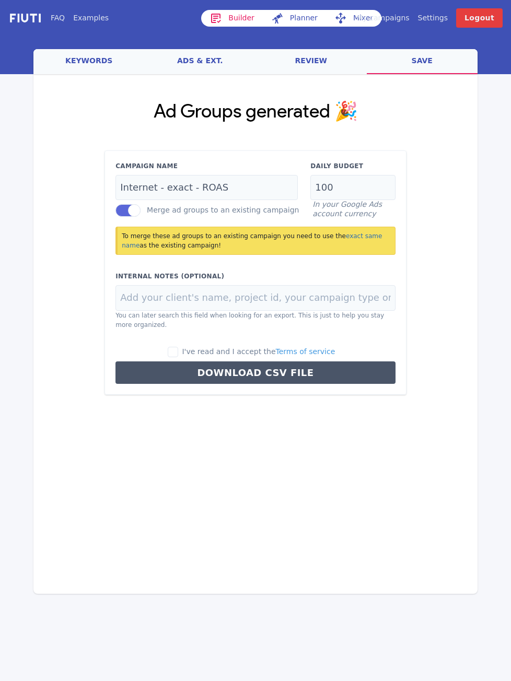
click at [190, 359] on div "I've read and I accept the Terms of service Download CSV File" at bounding box center [255, 365] width 292 height 38
click at [178, 355] on input "I've read and I accept the Terms of service" at bounding box center [173, 352] width 10 height 10
checkbox input "true"
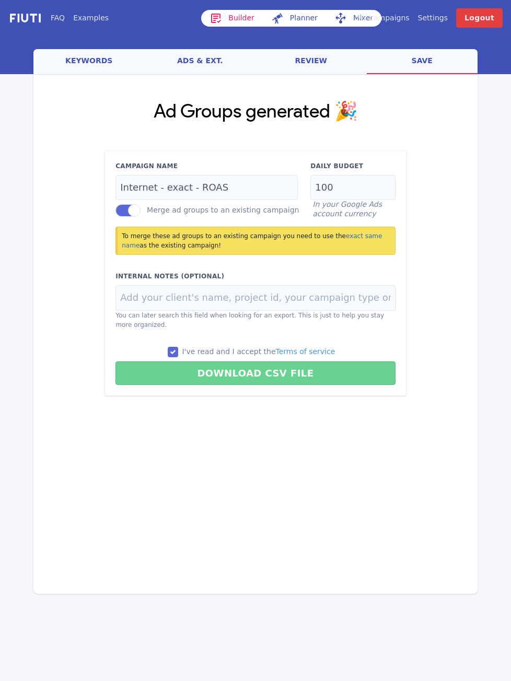
click at [223, 373] on button "Download CSV File" at bounding box center [255, 373] width 280 height 24
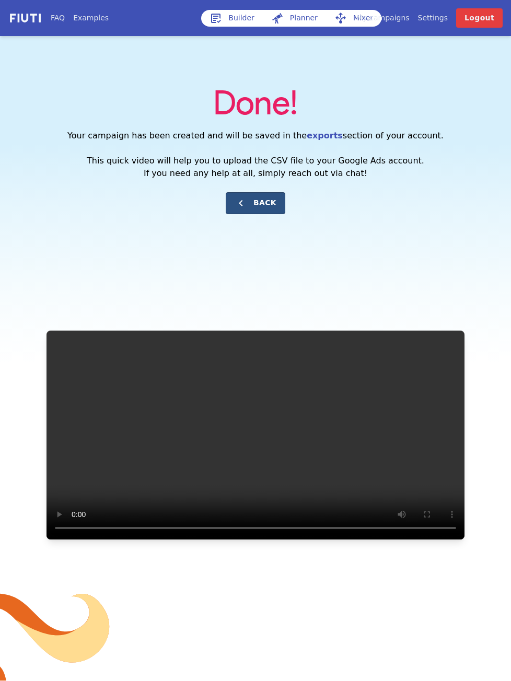
click at [280, 198] on button "Back" at bounding box center [256, 203] width 60 height 22
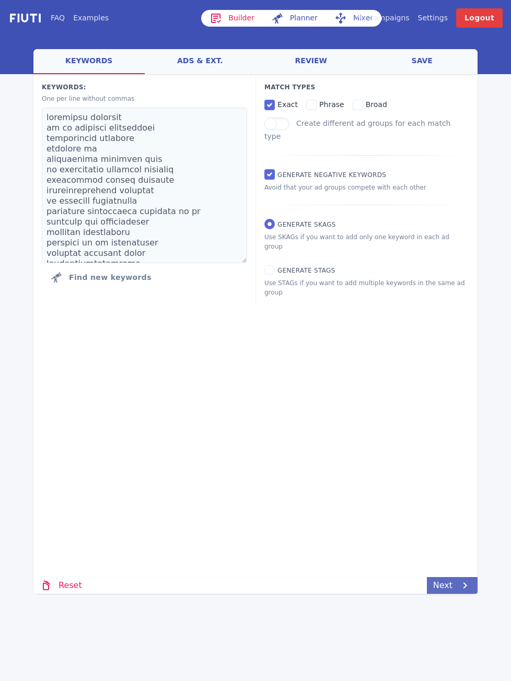
click at [470, 590] on icon at bounding box center [465, 585] width 13 height 13
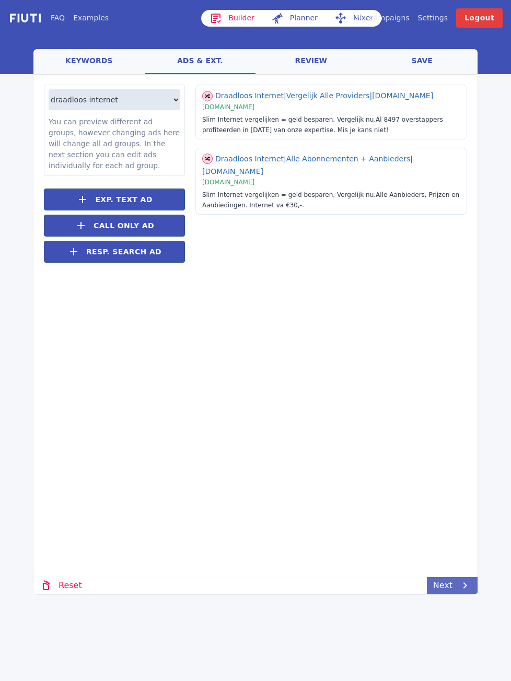
click at [465, 590] on icon at bounding box center [465, 585] width 13 height 13
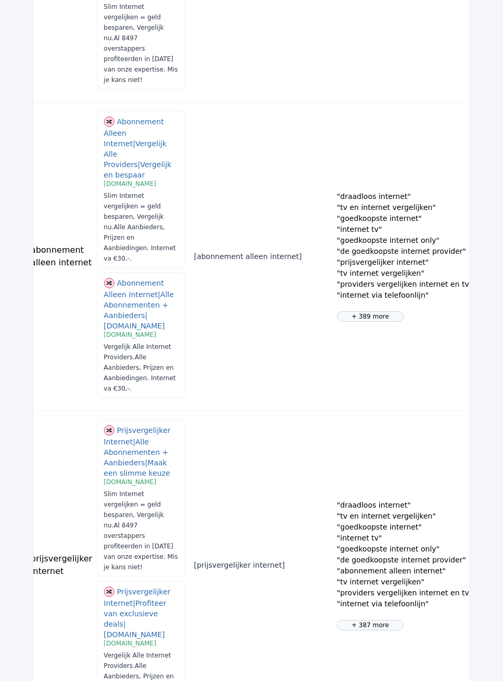
scroll to position [1936, 0]
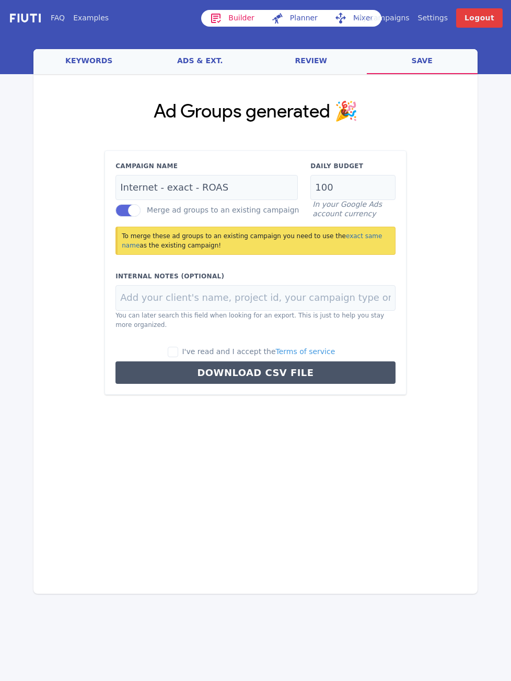
click at [125, 210] on label at bounding box center [127, 210] width 25 height 13
click at [0, 0] on input "Merge ad groups to an existing campaign" at bounding box center [0, 0] width 0 height 0
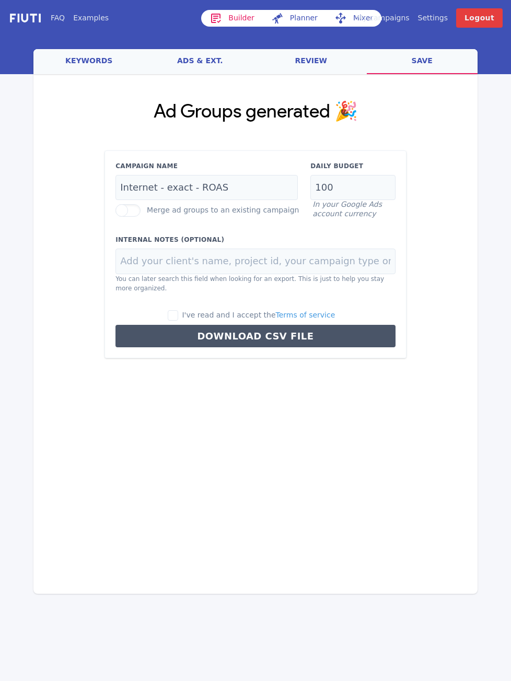
click at [195, 315] on span "I've read and I accept the Terms of service" at bounding box center [258, 315] width 153 height 8
click at [178, 315] on input "I've read and I accept the Terms of service" at bounding box center [173, 315] width 10 height 10
checkbox input "true"
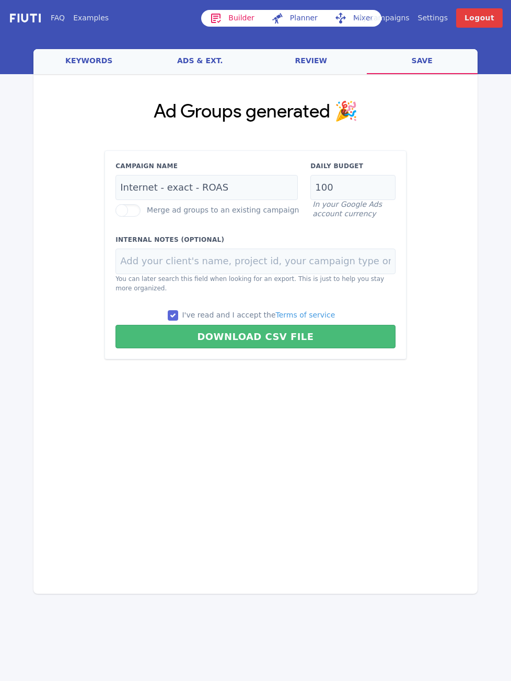
click at [217, 335] on button "Download CSV File" at bounding box center [255, 337] width 280 height 24
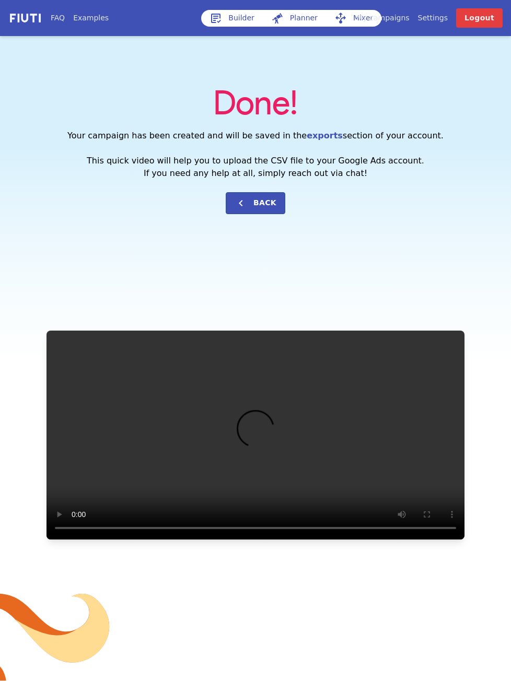
click at [58, 178] on div "Done! Your campaign has been created and will be saved in the exports section o…" at bounding box center [255, 152] width 494 height 149
click at [440, 20] on link "Settings" at bounding box center [433, 18] width 30 height 11
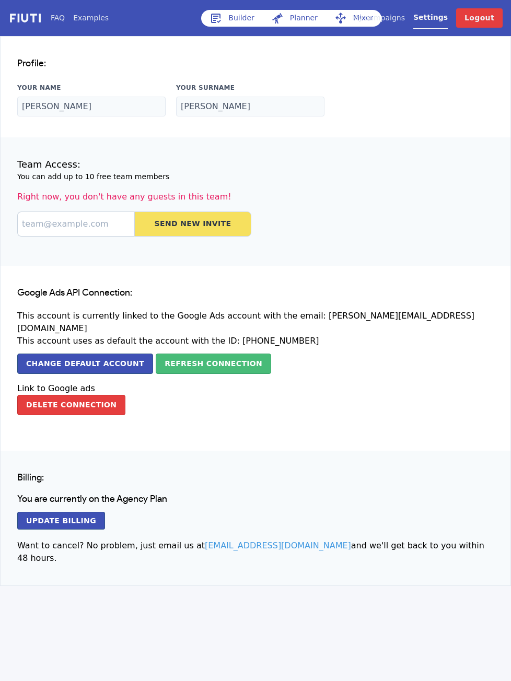
click at [405, 22] on link "My campaigns" at bounding box center [378, 18] width 53 height 11
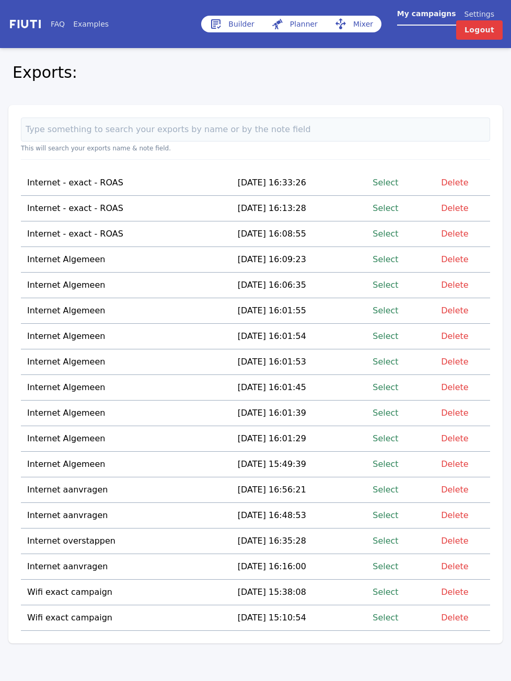
click at [241, 22] on link "Builder" at bounding box center [232, 24] width 62 height 17
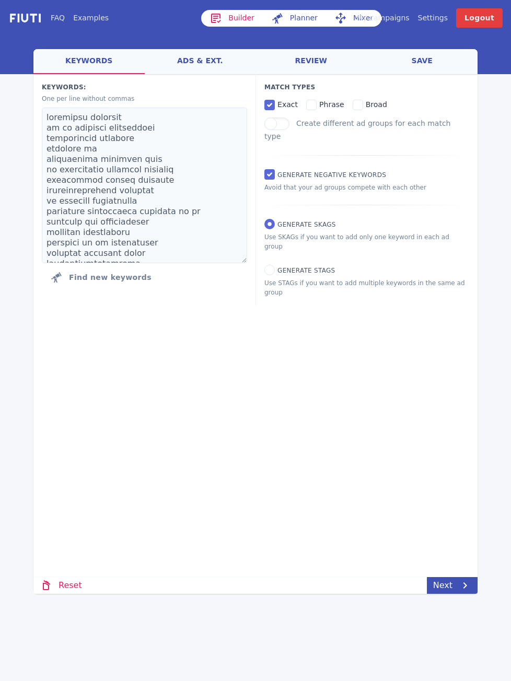
click at [56, 14] on link "FAQ" at bounding box center [58, 18] width 14 height 11
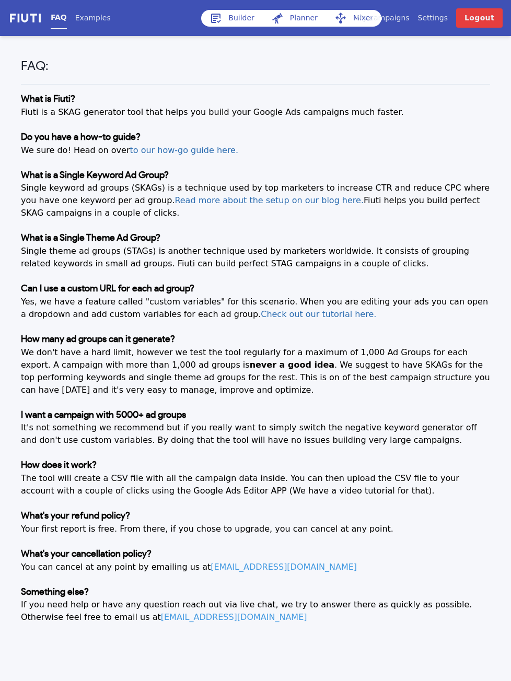
click at [232, 21] on link "Builder" at bounding box center [232, 18] width 62 height 17
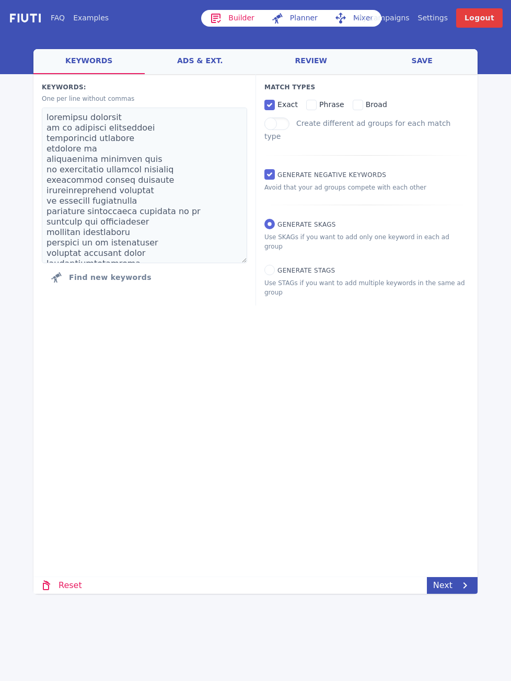
click at [216, 62] on link "ads & ext." at bounding box center [200, 61] width 111 height 25
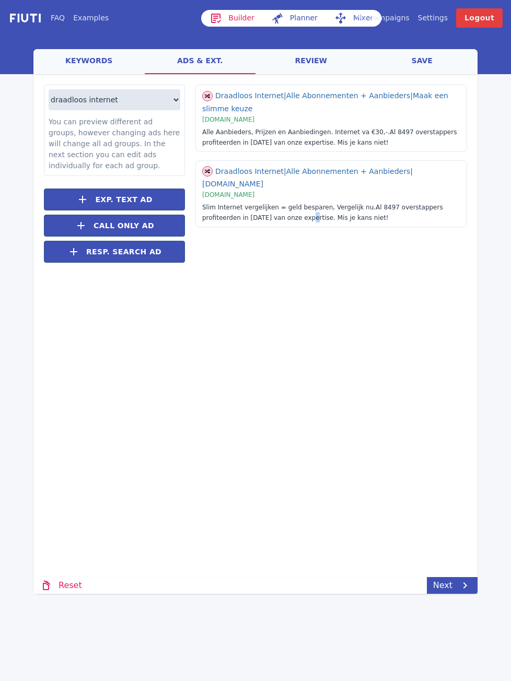
click at [243, 236] on div "Draadloos Internet | Alle Abonnementen + Aanbieders | Maak een slimme keuze | […" at bounding box center [326, 179] width 282 height 189
click at [456, 581] on link "Next" at bounding box center [452, 585] width 51 height 17
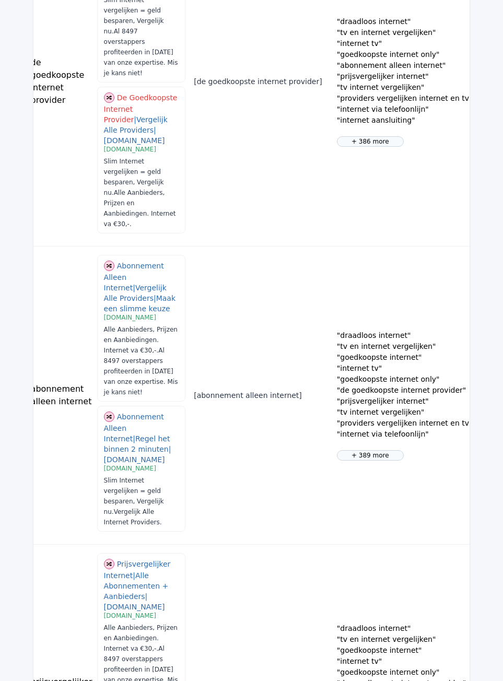
scroll to position [1904, 0]
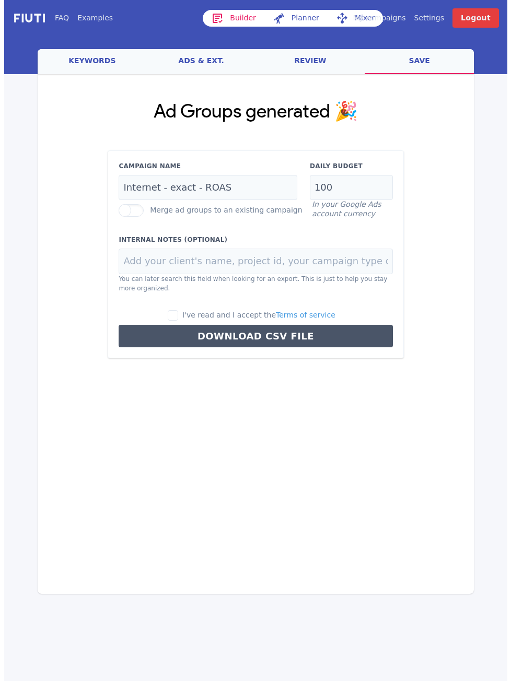
scroll to position [0, 0]
click at [191, 316] on label "I've read and I accept the Terms of service" at bounding box center [252, 315] width 168 height 11
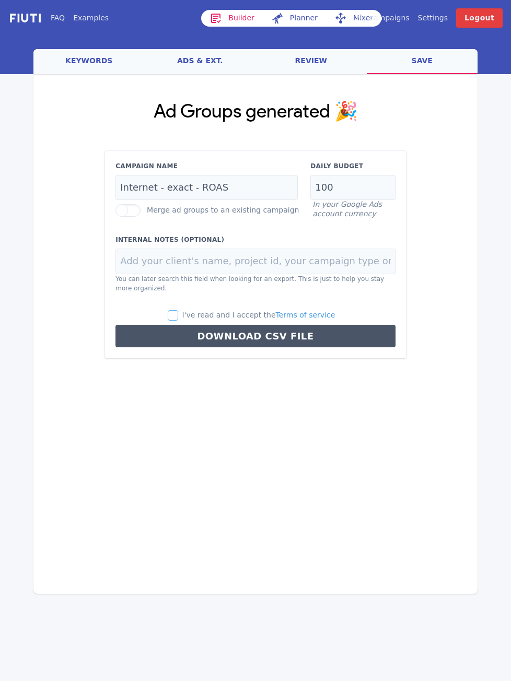
click at [178, 316] on input "I've read and I accept the Terms of service" at bounding box center [173, 315] width 10 height 10
checkbox input "true"
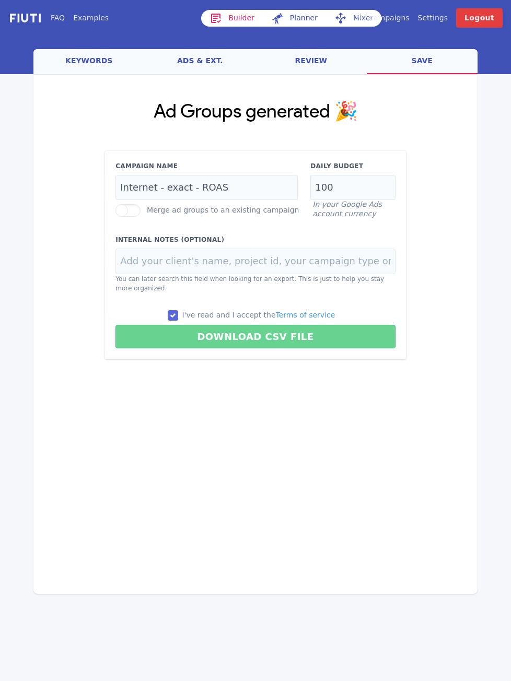
click at [197, 332] on button "Download CSV File" at bounding box center [255, 337] width 280 height 24
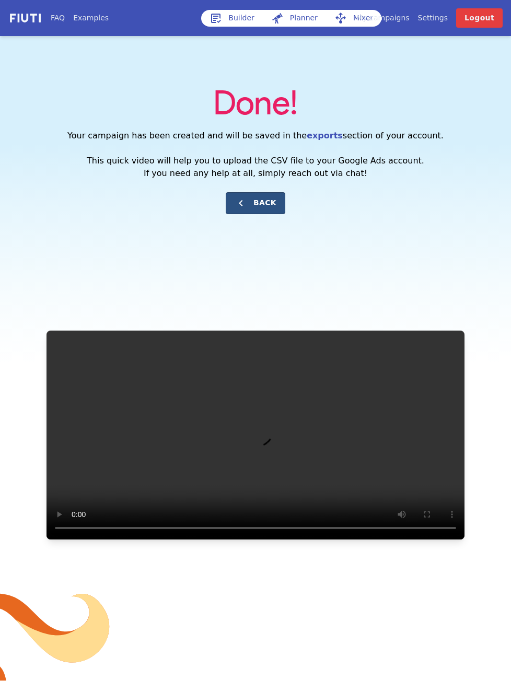
click at [260, 202] on button "Back" at bounding box center [256, 203] width 60 height 22
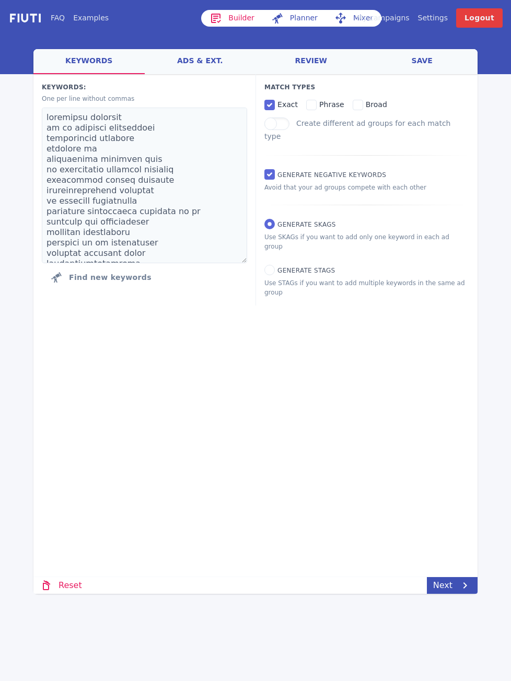
click at [191, 62] on link "ads & ext." at bounding box center [200, 61] width 111 height 25
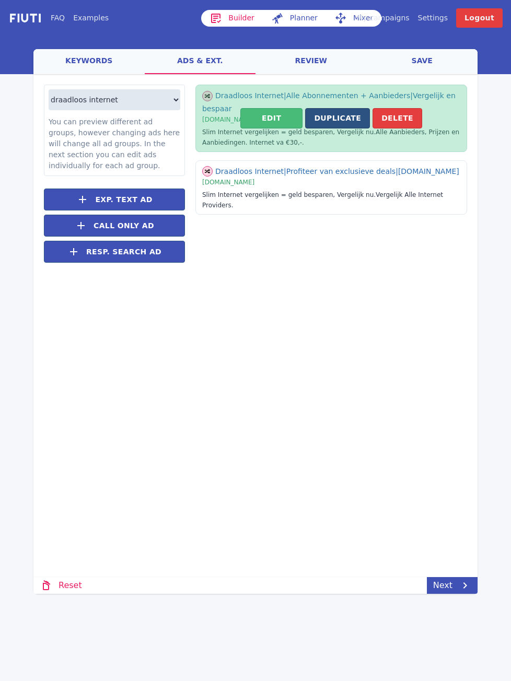
click at [333, 119] on button "Duplicate" at bounding box center [337, 118] width 65 height 20
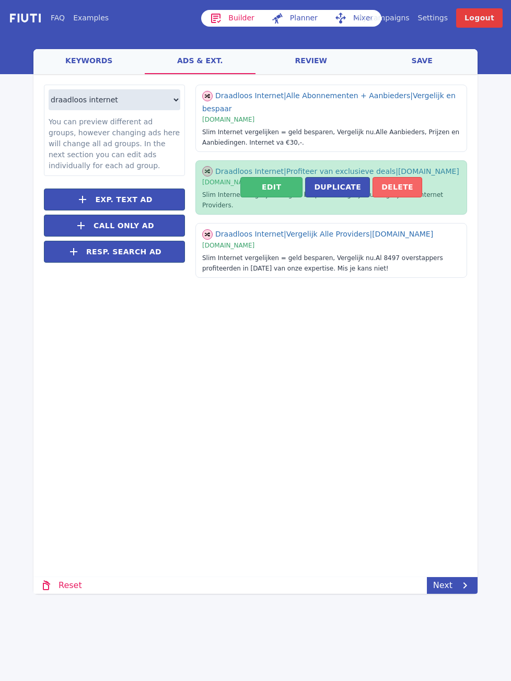
click at [387, 183] on button "Delete" at bounding box center [397, 187] width 50 height 20
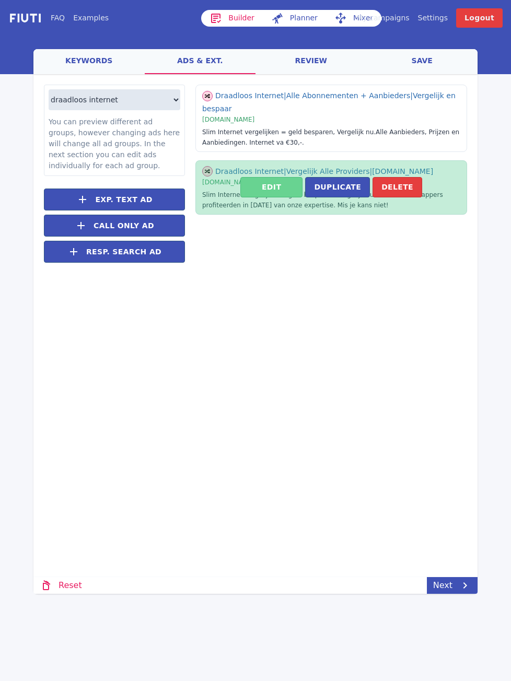
click at [292, 191] on button "Edit" at bounding box center [271, 187] width 62 height 20
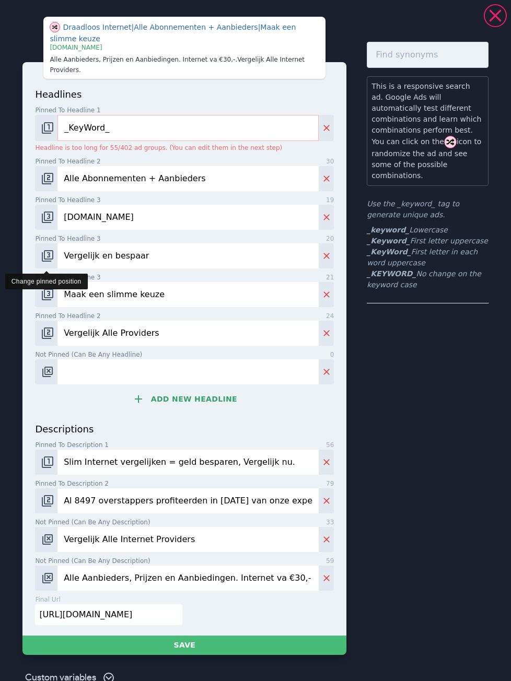
drag, startPoint x: 155, startPoint y: 247, endPoint x: 49, endPoint y: 247, distance: 105.5
click at [49, 247] on div "Vergelijk en bespaar" at bounding box center [184, 255] width 299 height 25
paste input "Regel het vandaag nog"
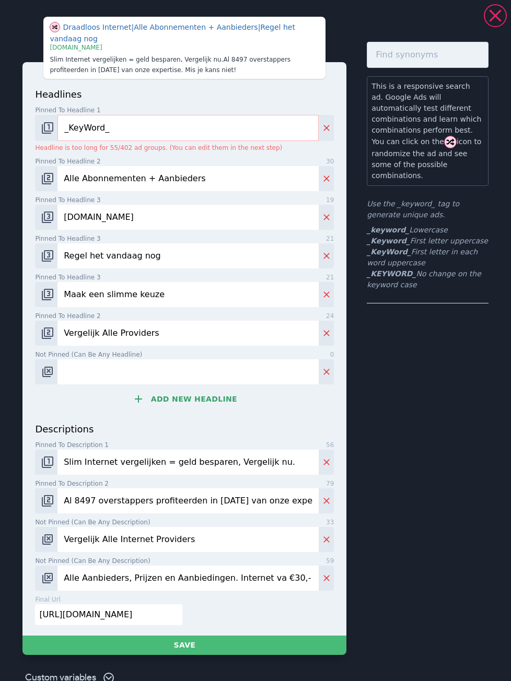
type input "Regel het vandaag nog"
drag, startPoint x: 162, startPoint y: 300, endPoint x: 40, endPoint y: 296, distance: 122.3
click at [40, 296] on div "Maak een slimme keuze" at bounding box center [184, 294] width 299 height 25
paste input "Kies en sluit af"
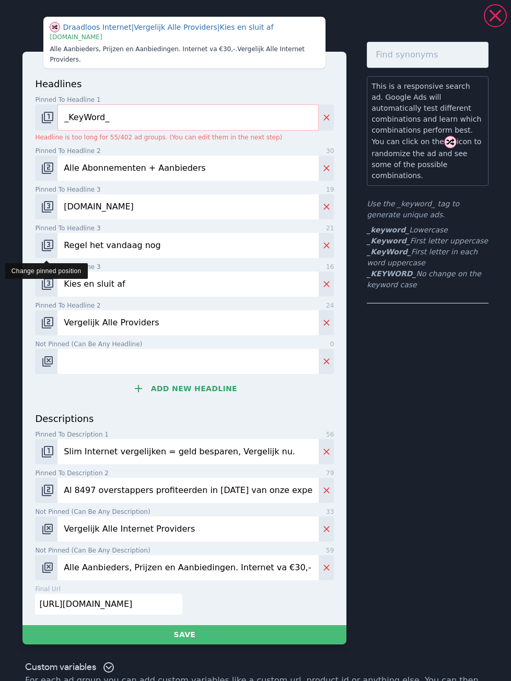
type input "Kies en sluit af"
click at [45, 239] on img "Change pinned position" at bounding box center [47, 245] width 13 height 13
click at [48, 239] on img "Change pinned position" at bounding box center [47, 245] width 13 height 13
click at [50, 239] on img "Change pinned position" at bounding box center [47, 245] width 13 height 13
click at [50, 278] on img "Change pinned position" at bounding box center [47, 284] width 13 height 13
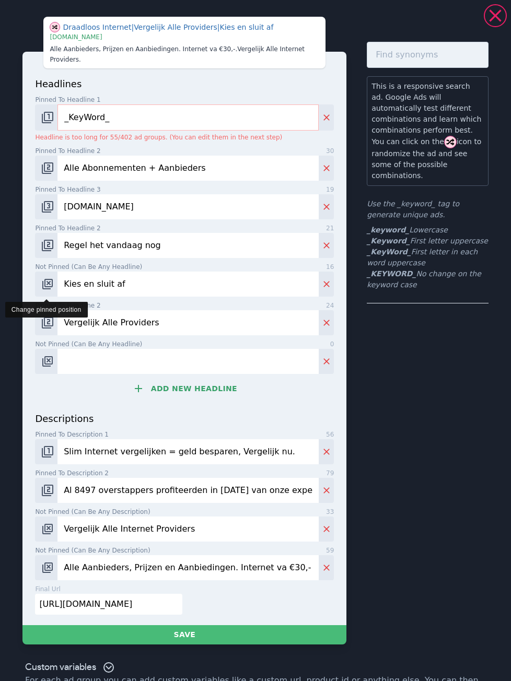
click at [50, 278] on img "Change pinned position" at bounding box center [47, 284] width 13 height 13
click at [48, 278] on img "Change pinned position" at bounding box center [47, 284] width 13 height 13
drag, startPoint x: 151, startPoint y: 311, endPoint x: 50, endPoint y: 312, distance: 100.8
click at [50, 312] on div "Vergelijk Alle Providers" at bounding box center [184, 322] width 299 height 25
paste input "Profiteer van exclusieve deal"
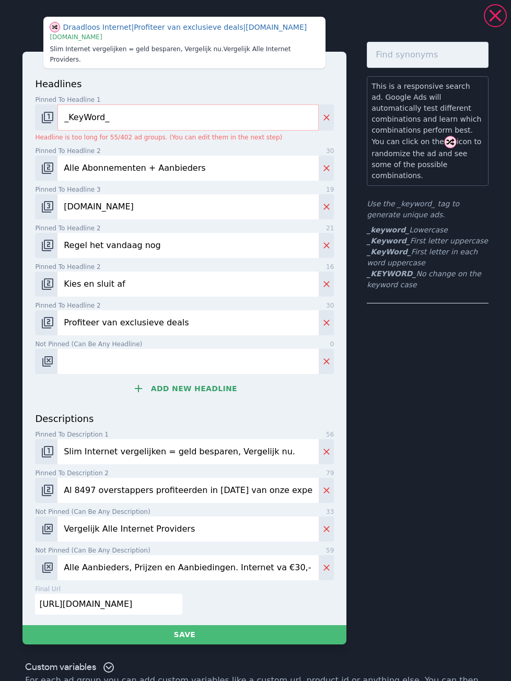
type input "Profiteer van exclusieve deals"
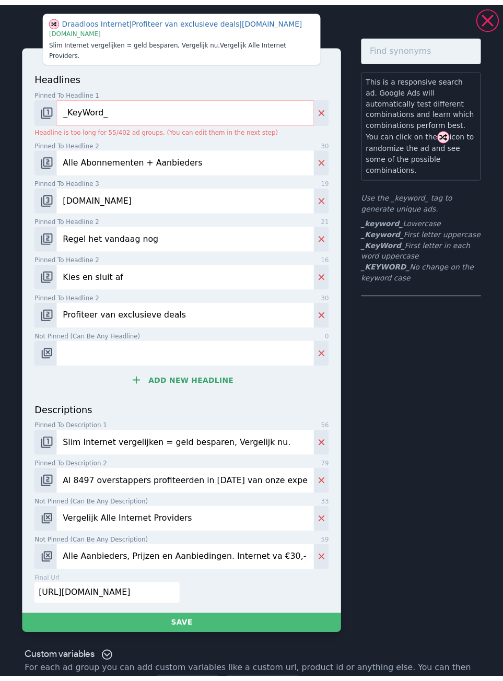
scroll to position [21, 0]
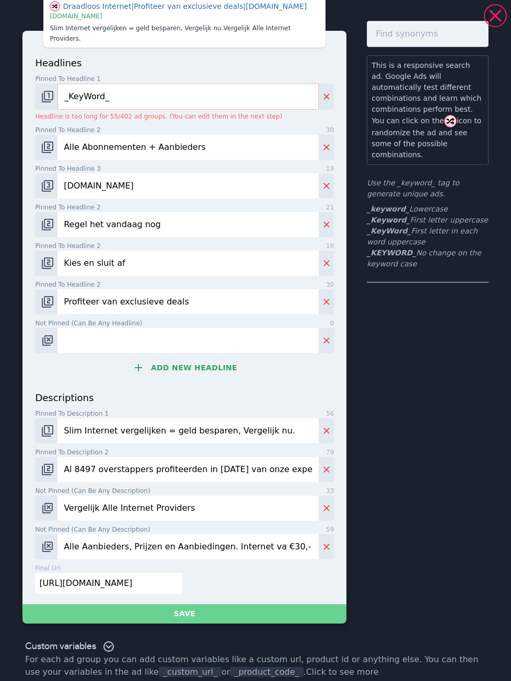
click at [208, 604] on button "Save" at bounding box center [184, 613] width 324 height 19
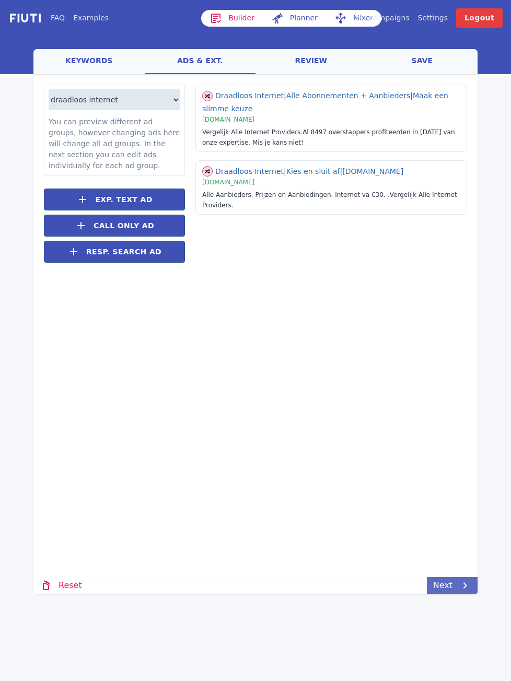
click at [448, 585] on link "Next" at bounding box center [452, 585] width 51 height 17
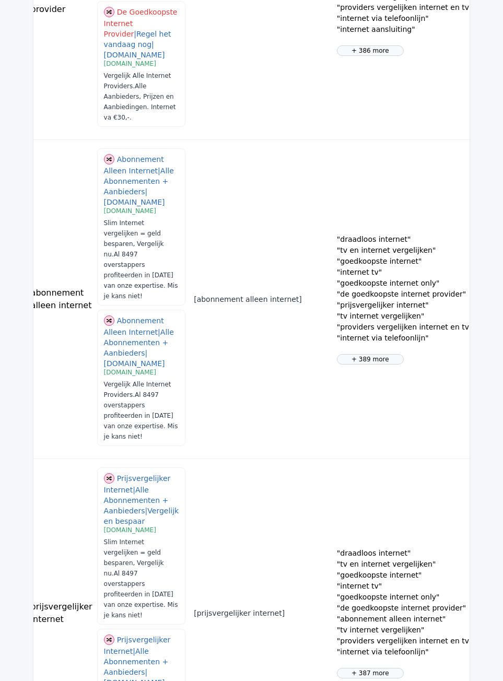
scroll to position [1862, 0]
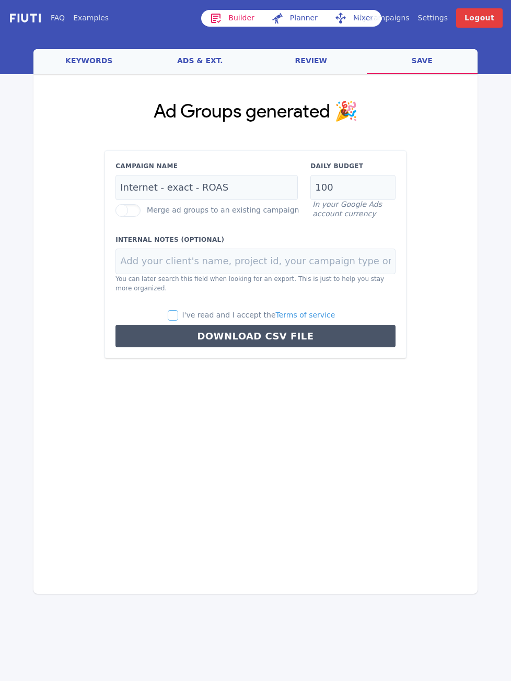
click at [178, 314] on input "I've read and I accept the Terms of service" at bounding box center [173, 315] width 10 height 10
checkbox input "true"
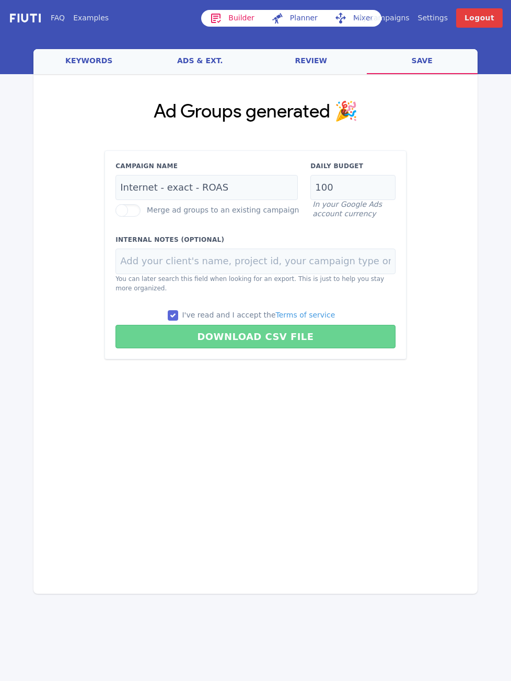
click at [206, 332] on button "Download CSV File" at bounding box center [255, 337] width 280 height 24
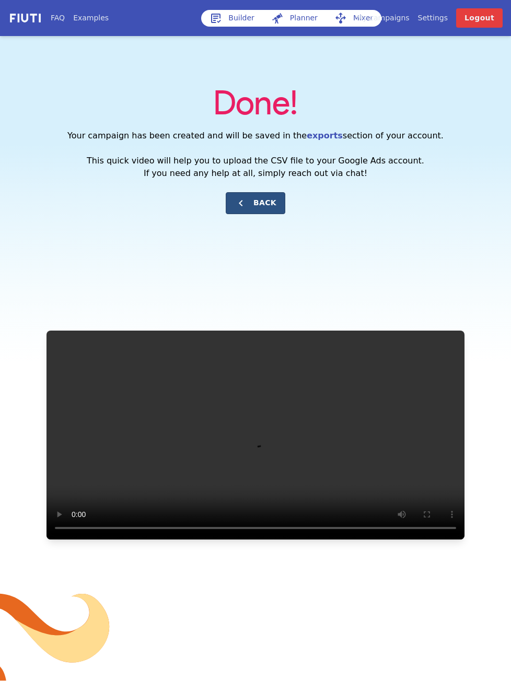
click at [269, 207] on button "Back" at bounding box center [256, 203] width 60 height 22
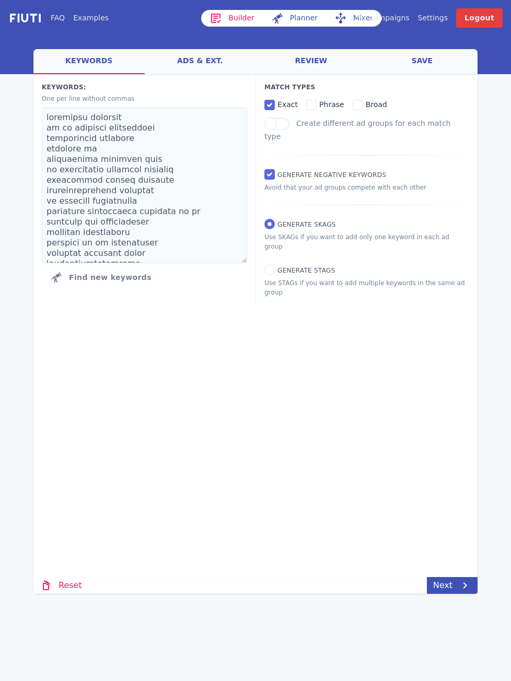
click at [311, 65] on link "review" at bounding box center [310, 61] width 111 height 25
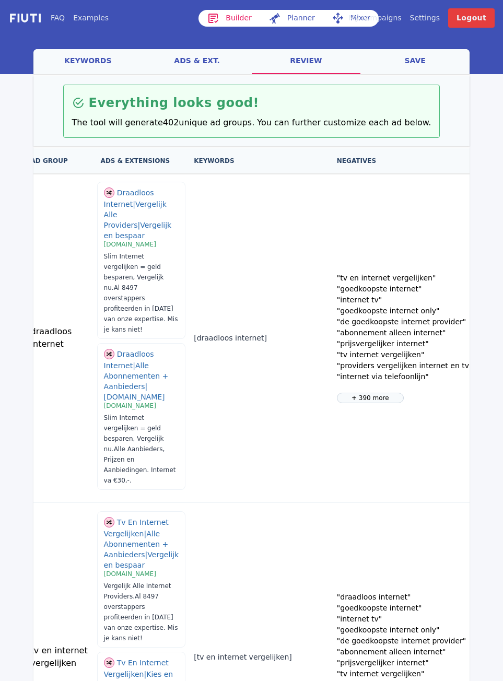
scroll to position [52, 0]
